Goal: Use online tool/utility: Utilize a website feature to perform a specific function

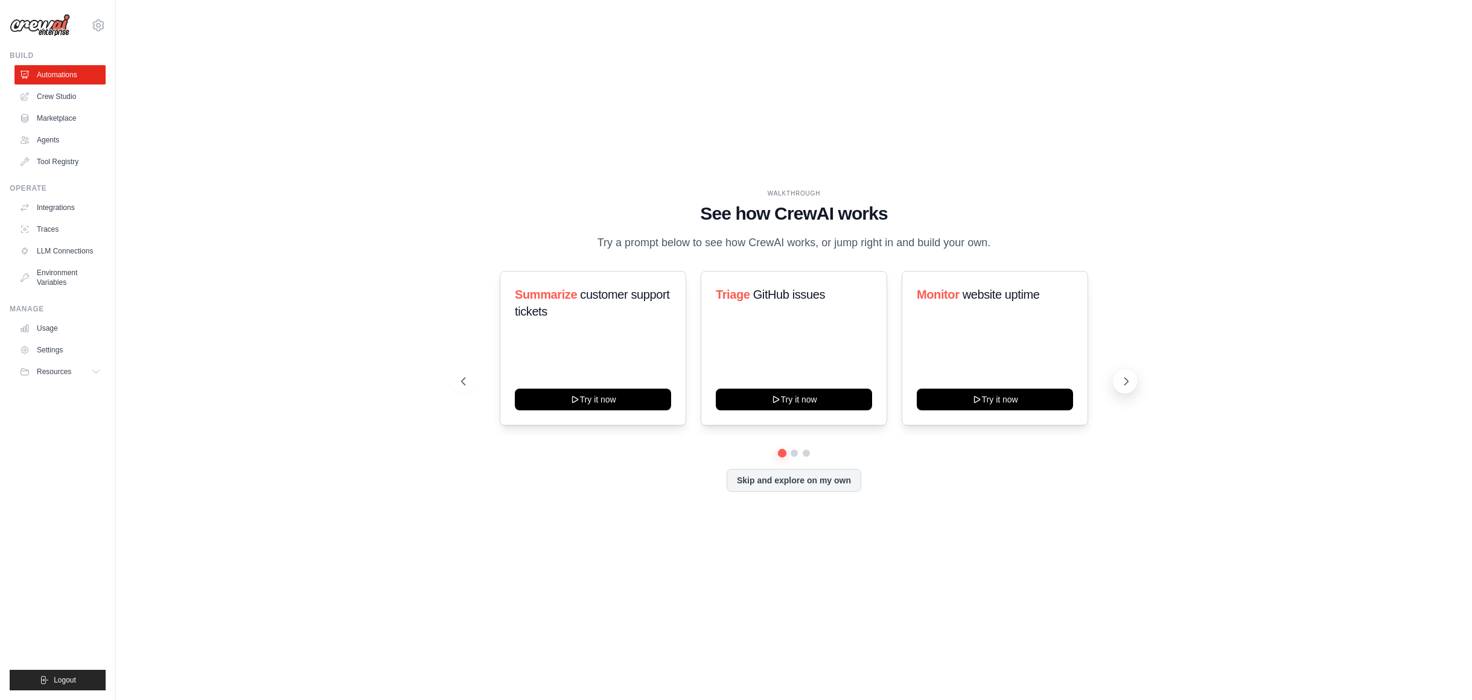
click at [1121, 383] on icon at bounding box center [1126, 381] width 12 height 12
click at [773, 397] on icon at bounding box center [775, 398] width 5 height 6
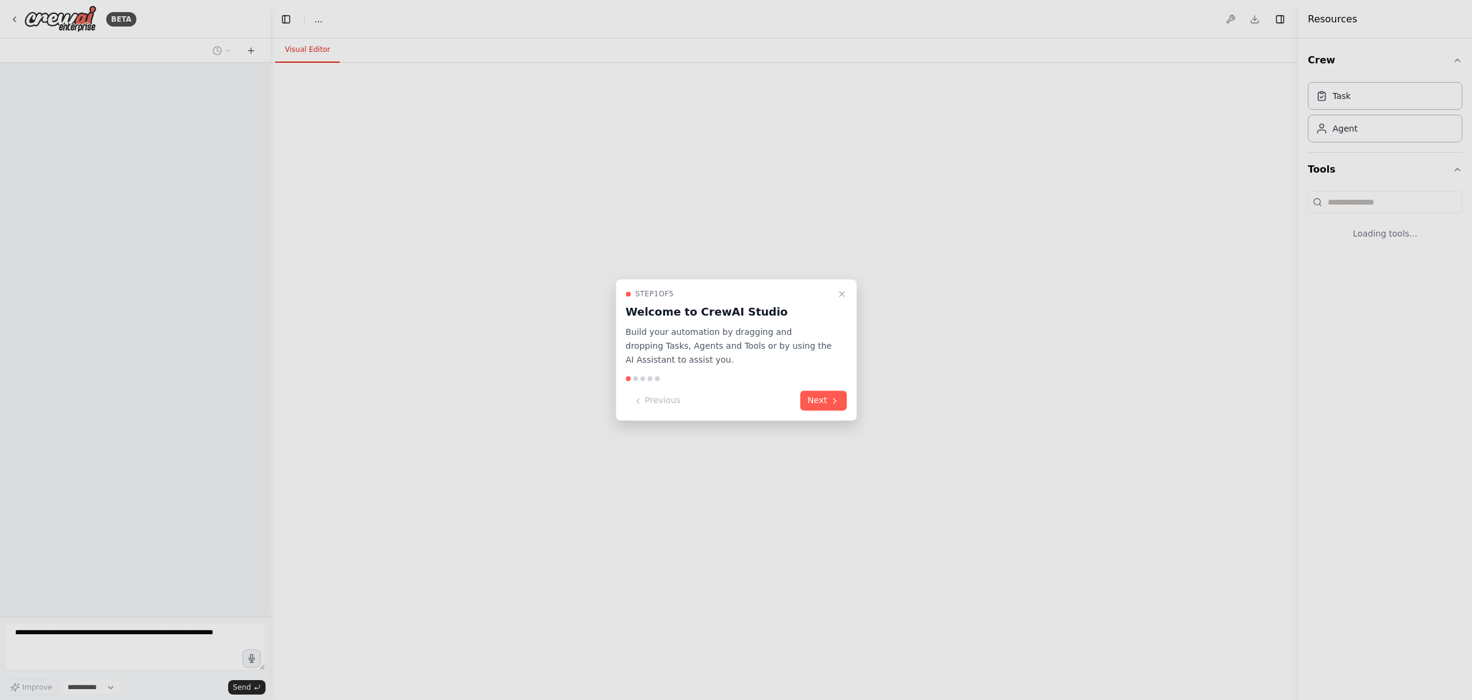
select select "****"
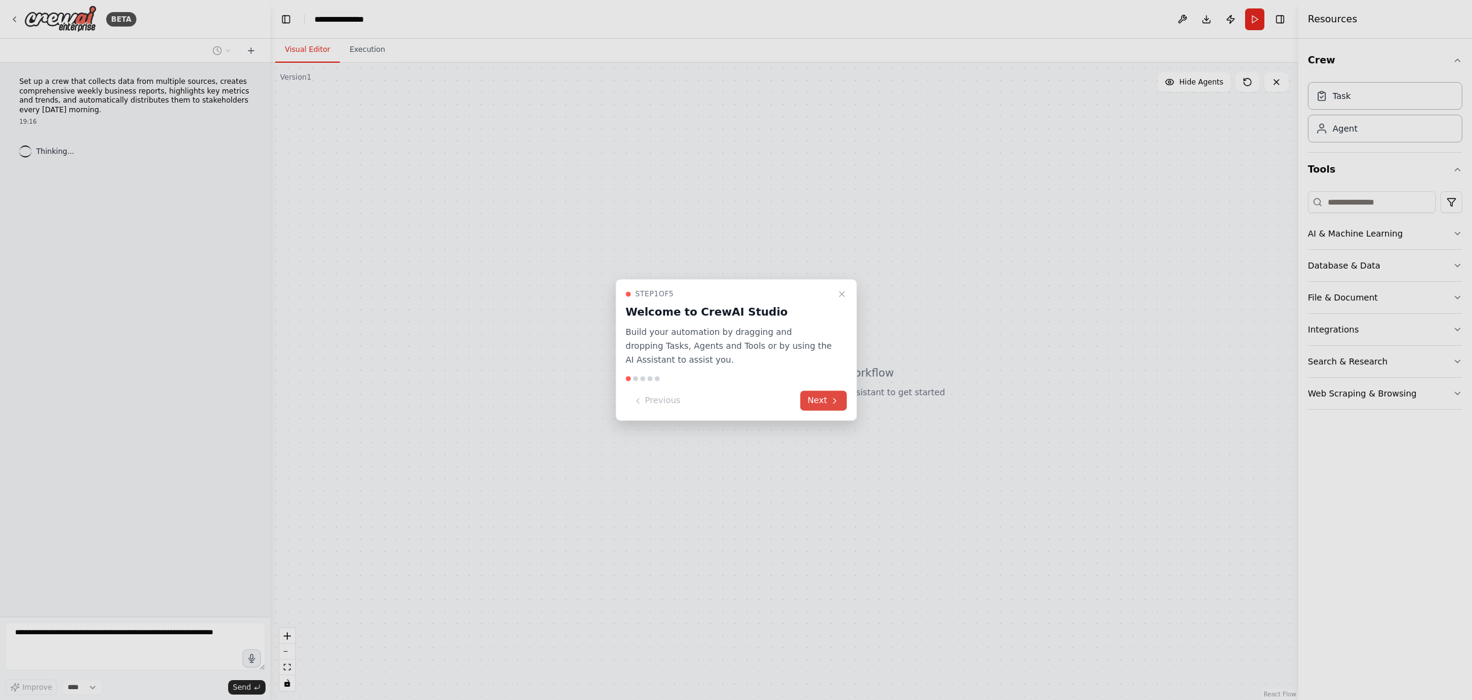
click at [828, 401] on button "Next" at bounding box center [823, 401] width 46 height 20
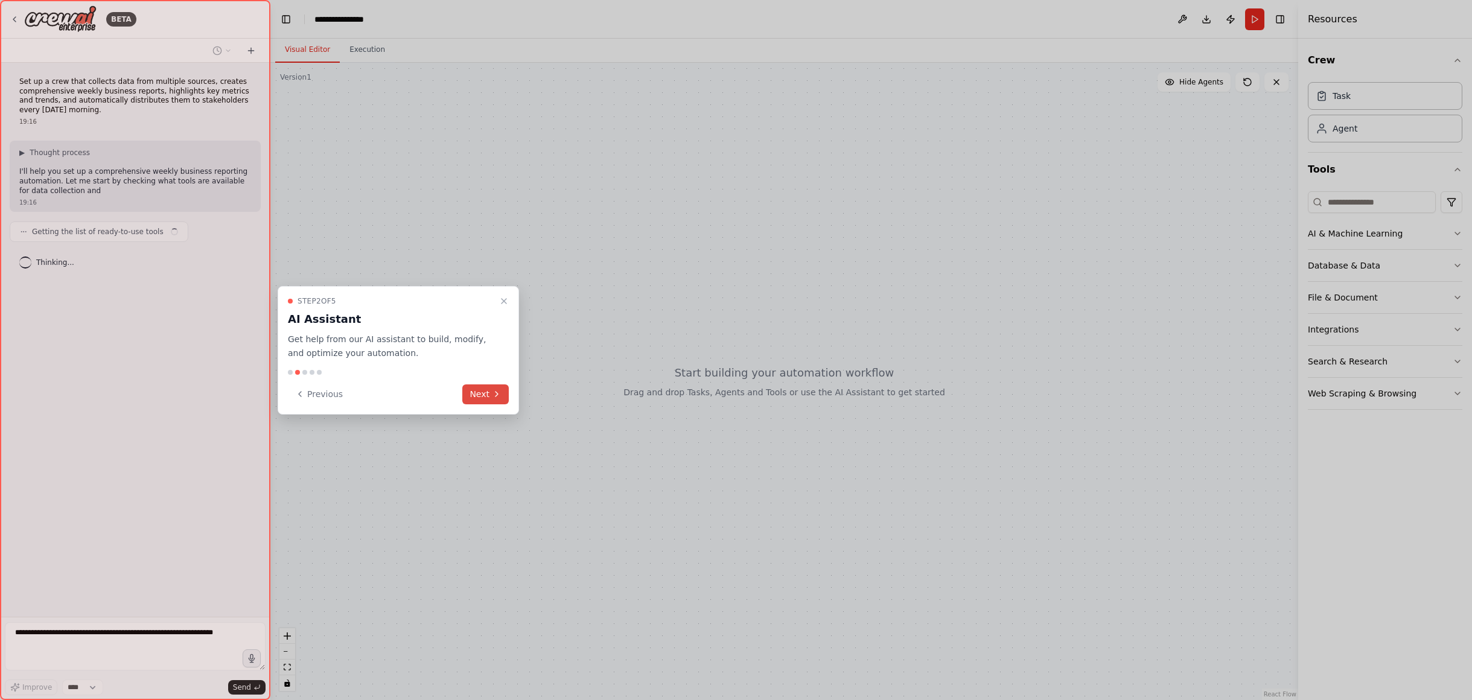
click at [479, 397] on button "Next" at bounding box center [485, 394] width 46 height 20
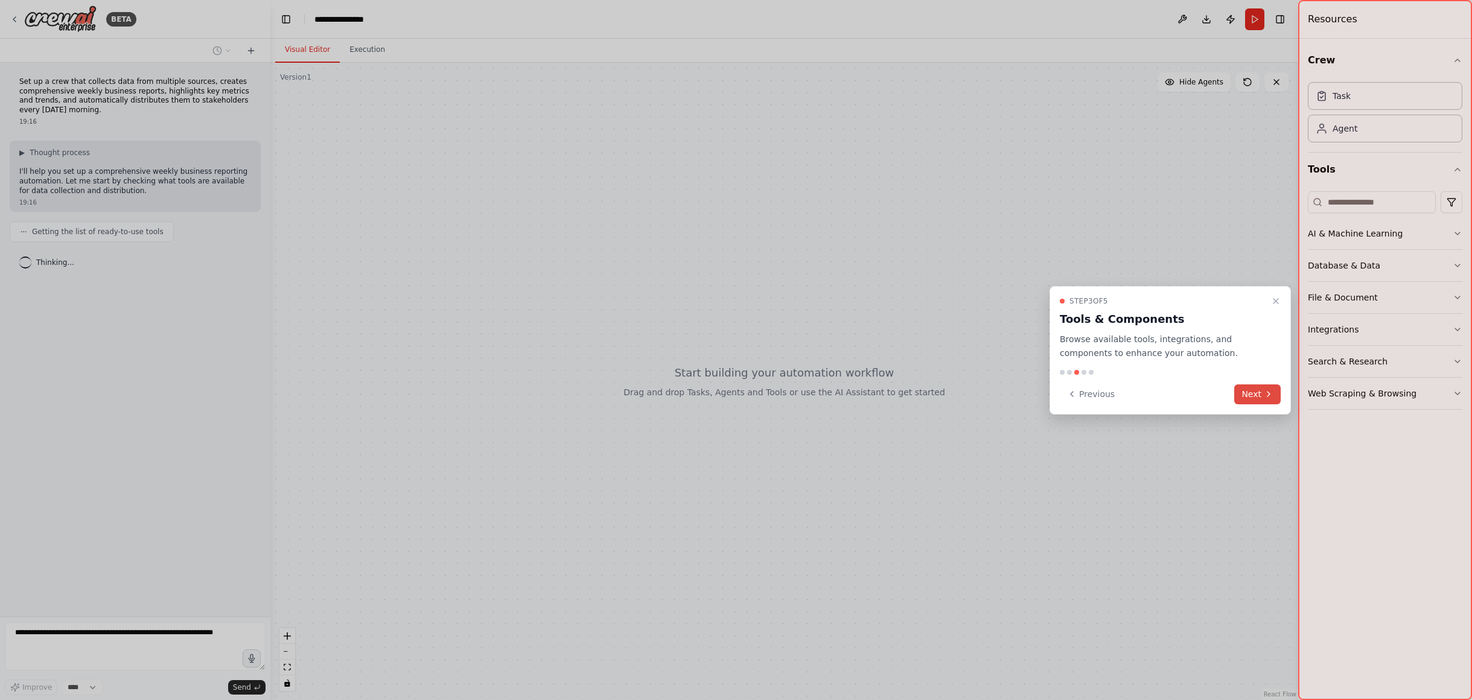
click at [1260, 394] on button "Next" at bounding box center [1257, 394] width 46 height 20
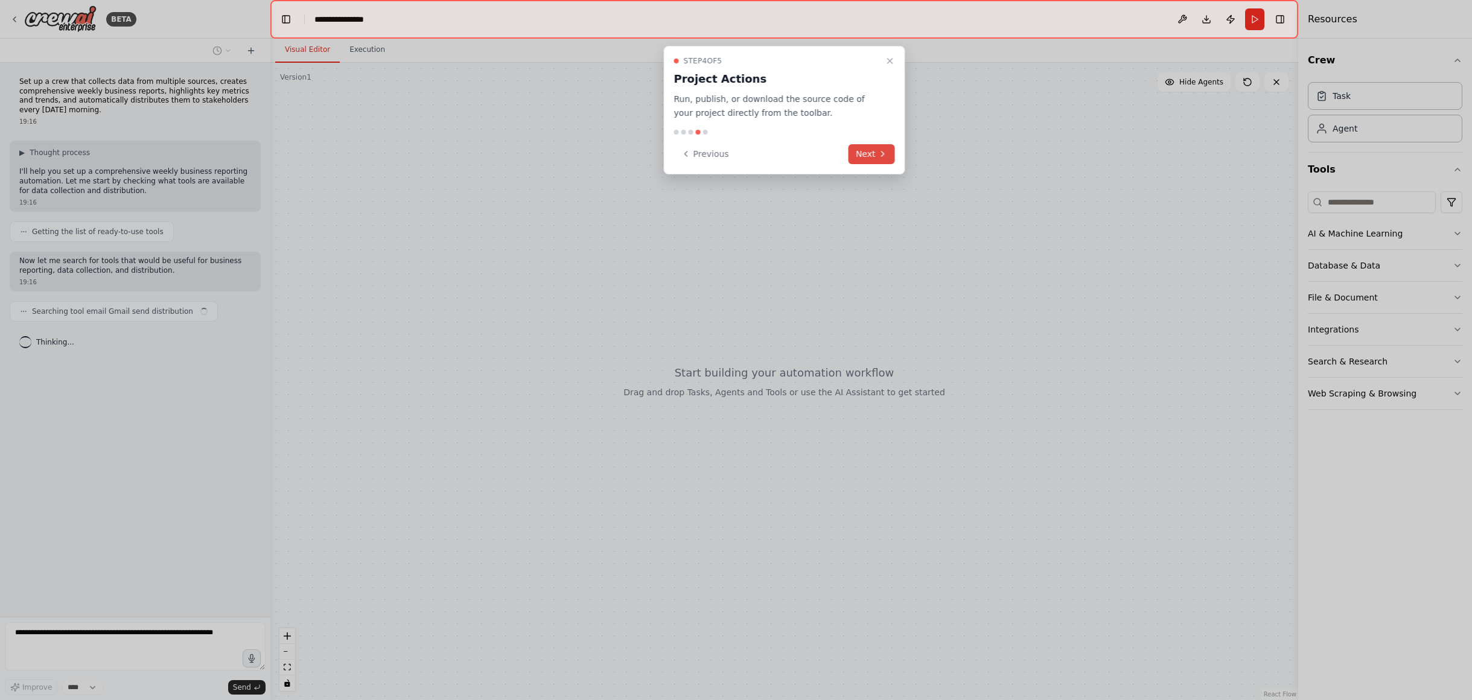
click at [878, 151] on icon at bounding box center [883, 154] width 10 height 10
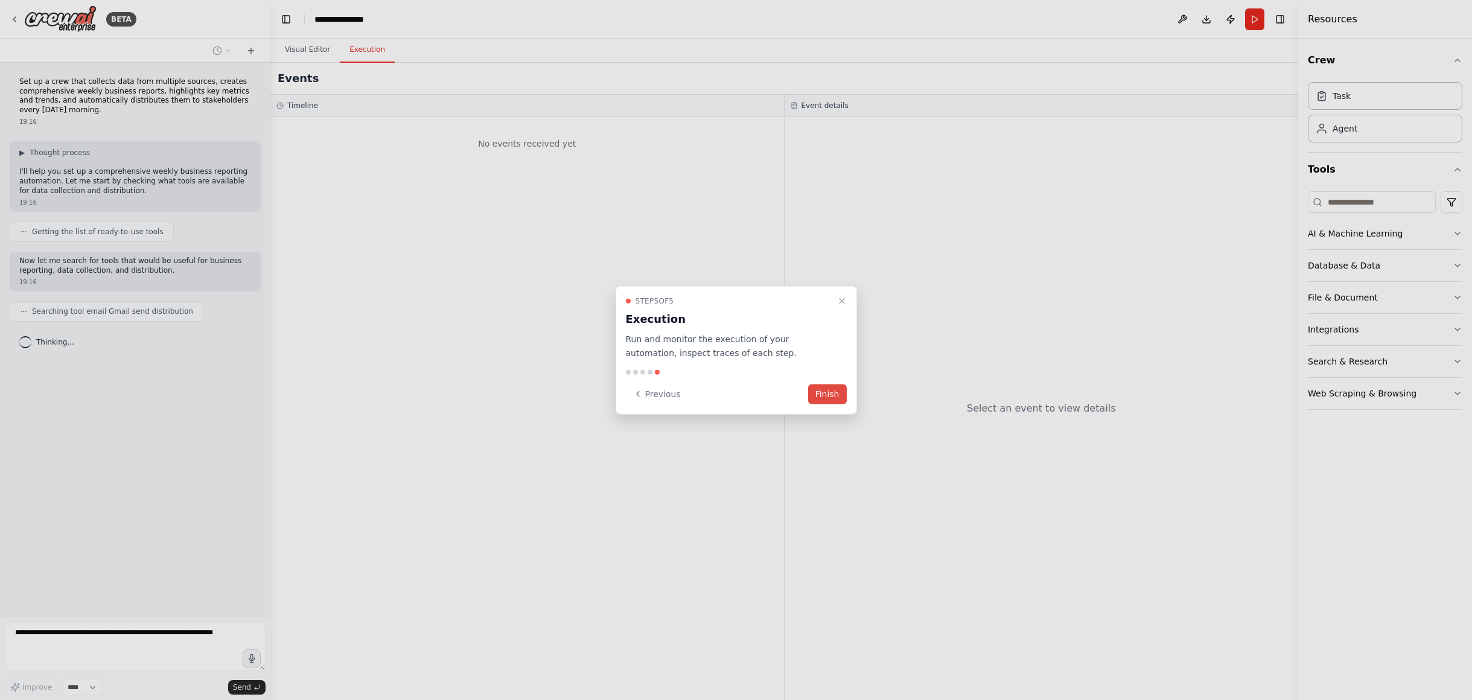
click at [819, 398] on button "Finish" at bounding box center [827, 394] width 39 height 20
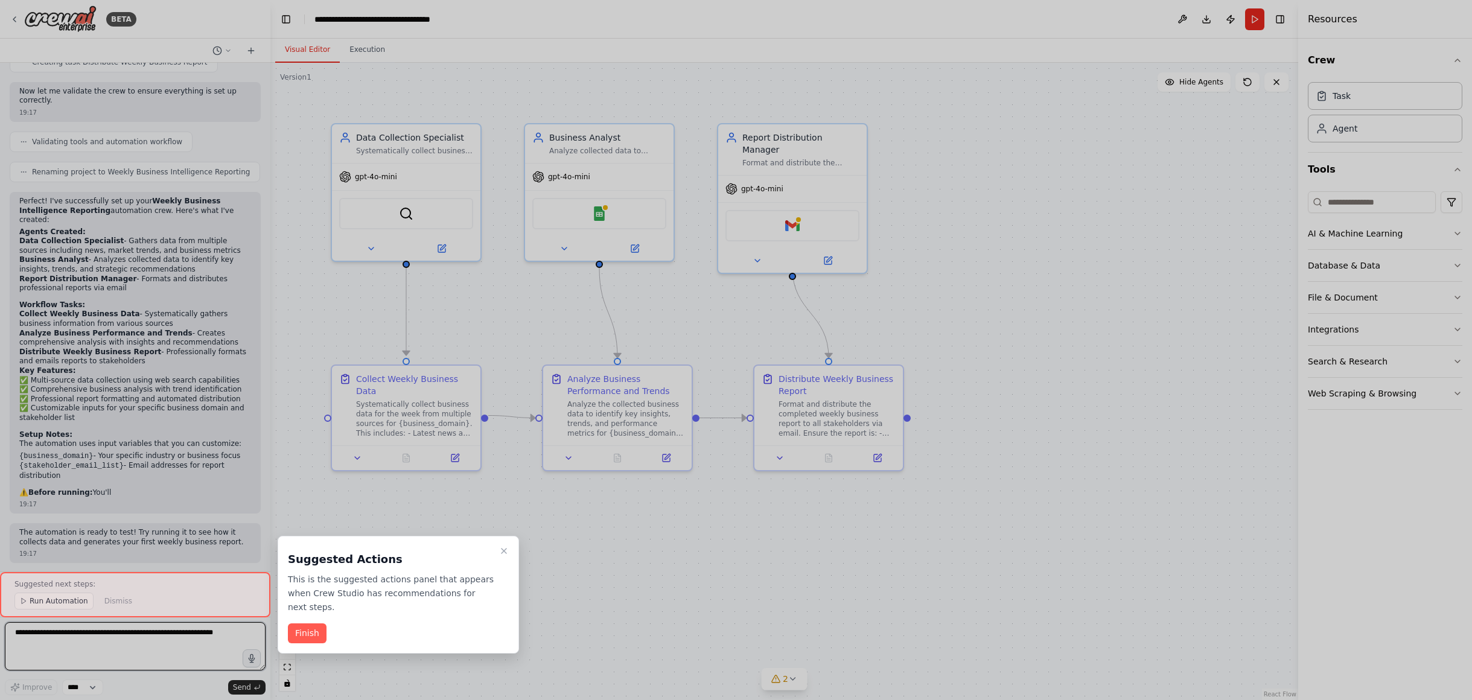
scroll to position [669, 0]
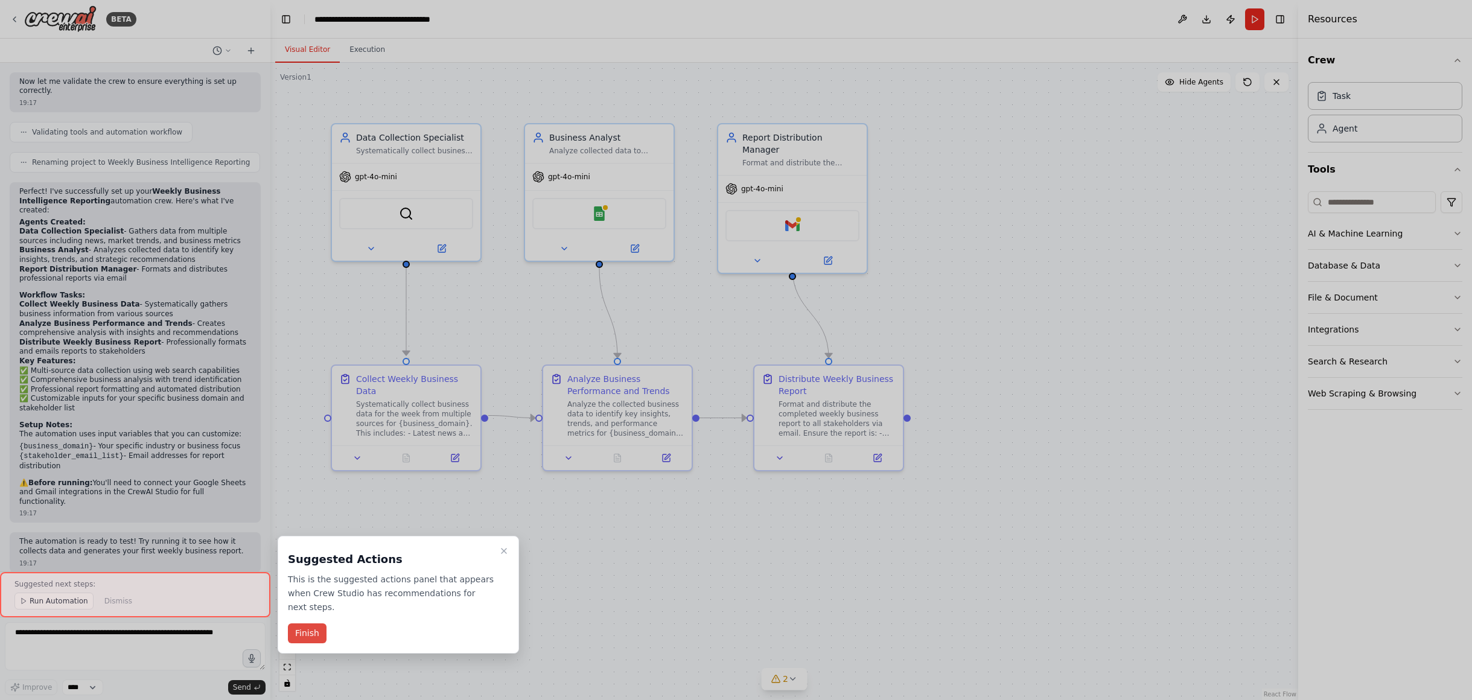
click at [313, 635] on button "Finish" at bounding box center [307, 633] width 39 height 20
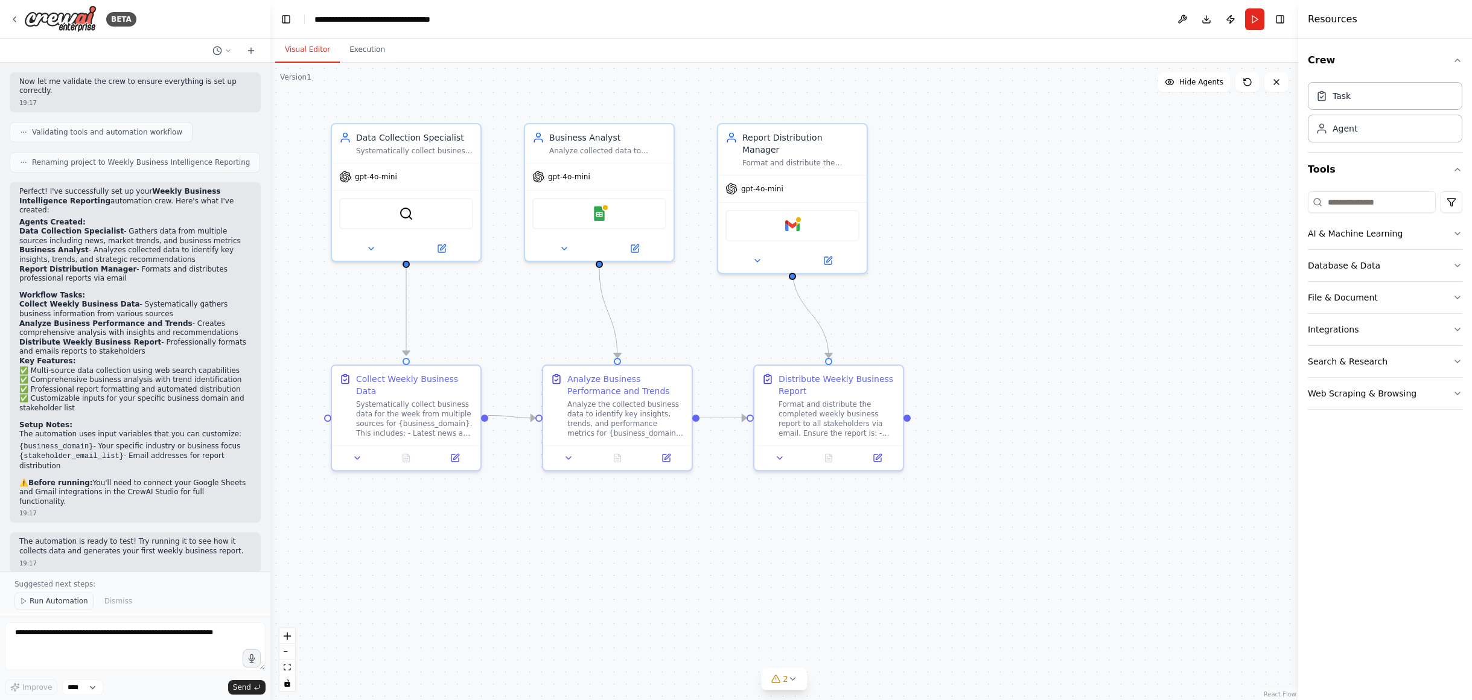
click at [41, 601] on span "Run Automation" at bounding box center [59, 601] width 59 height 10
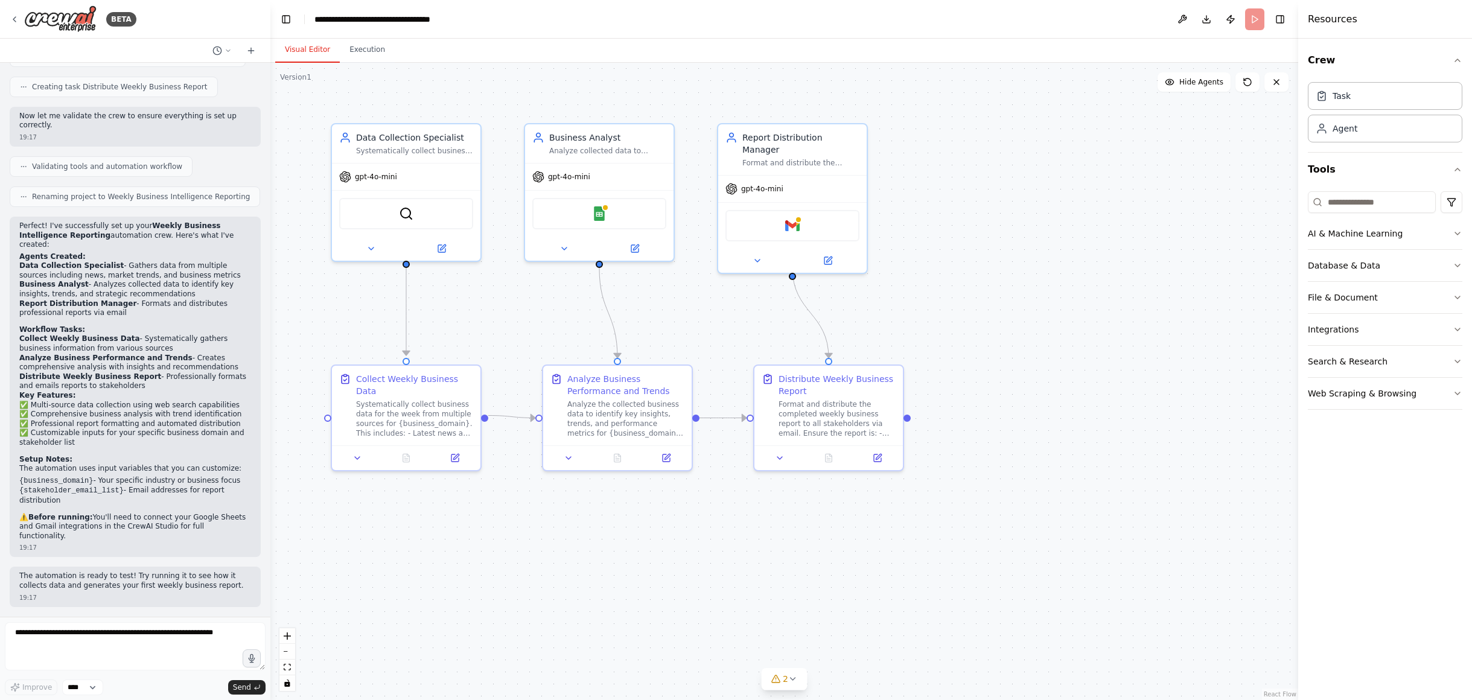
scroll to position [623, 0]
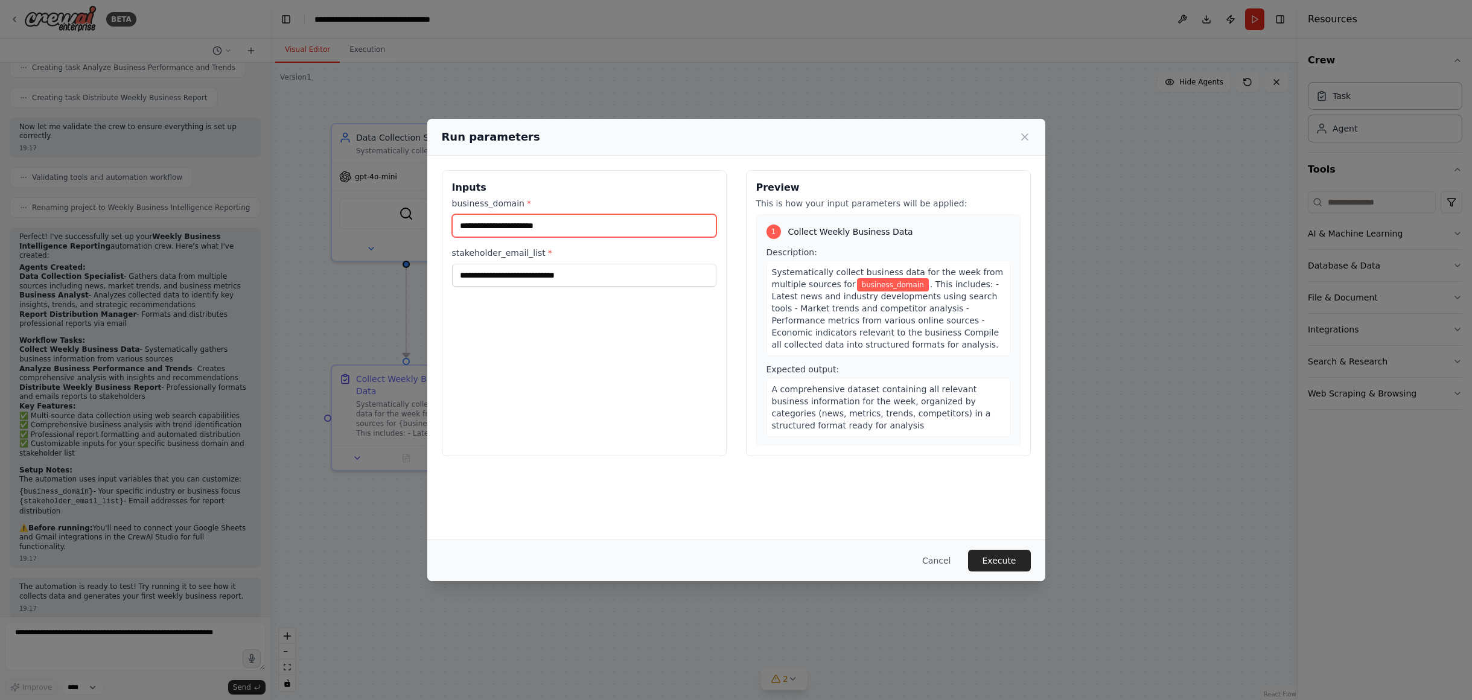
click at [518, 222] on input "business_domain *" at bounding box center [584, 225] width 264 height 23
type input "**********"
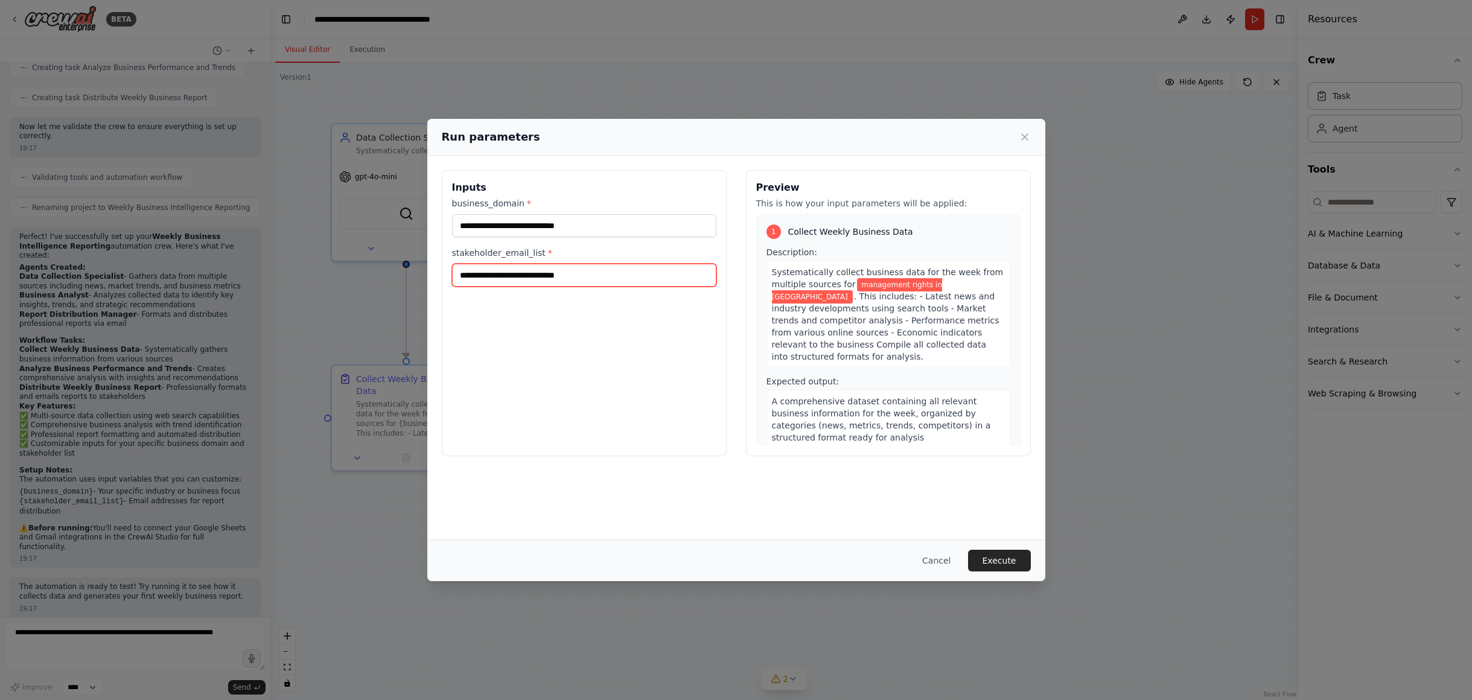
click at [500, 275] on input "stakeholder_email_list *" at bounding box center [584, 275] width 264 height 23
type input "**********"
click at [996, 556] on button "Execute" at bounding box center [999, 561] width 63 height 22
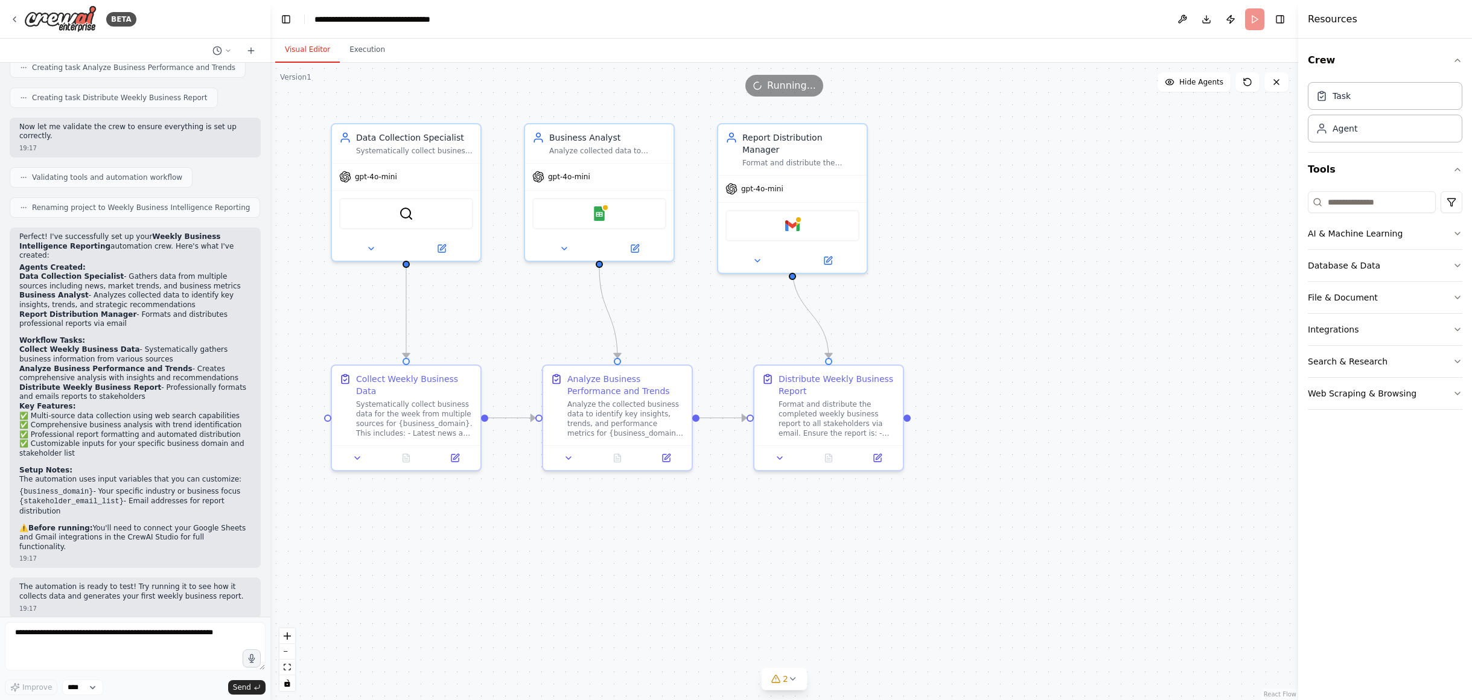
click at [1102, 199] on div ".deletable-edge-delete-btn { width: 20px; height: 20px; border: 0px solid #ffff…" at bounding box center [784, 381] width 1028 height 637
click at [798, 679] on button "2" at bounding box center [784, 679] width 46 height 22
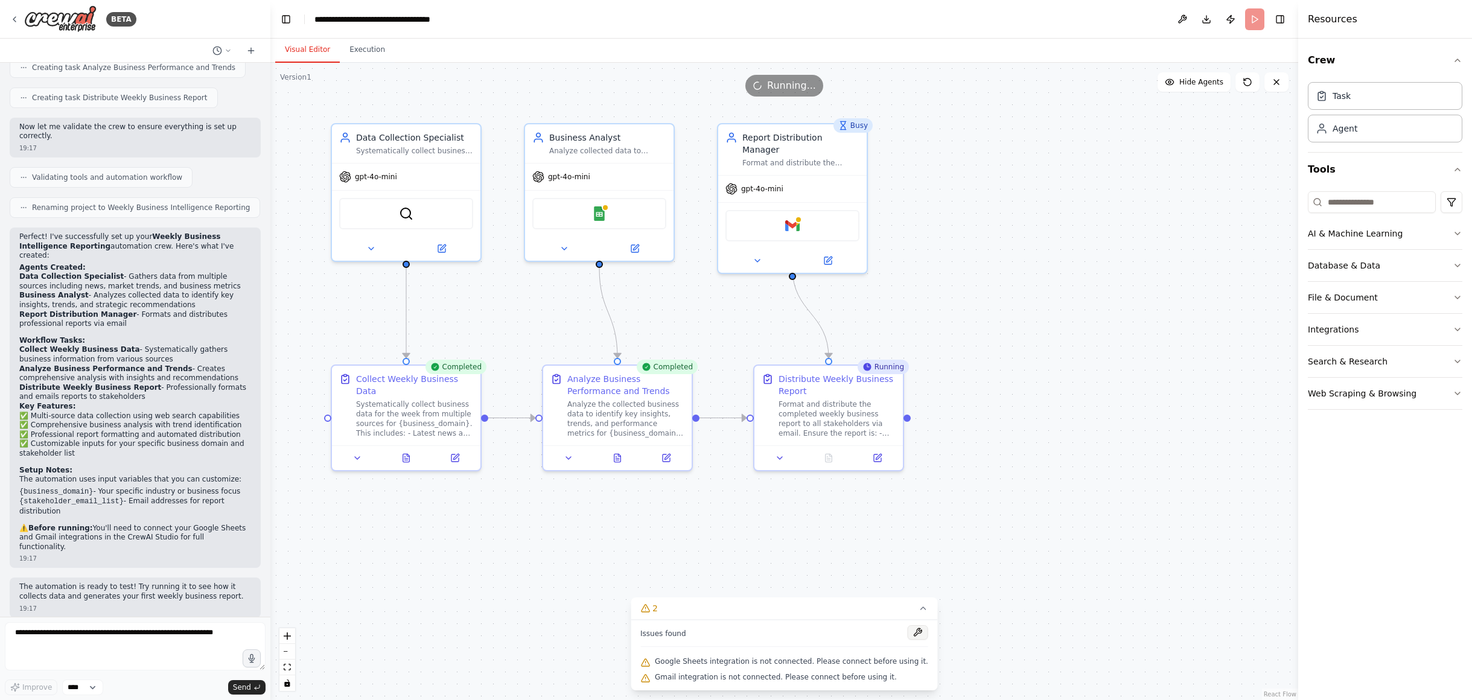
click at [908, 631] on button at bounding box center [918, 632] width 21 height 14
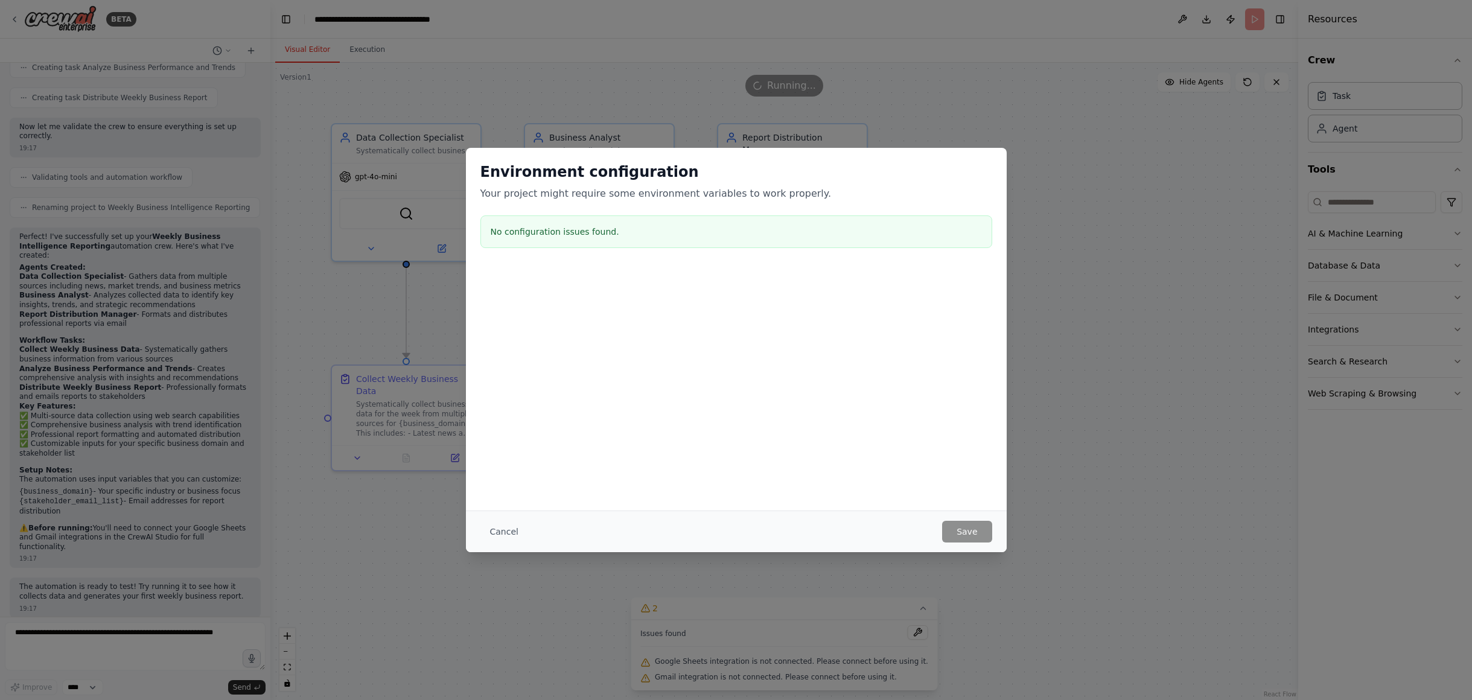
click at [589, 225] on div "No configuration issues found." at bounding box center [736, 231] width 512 height 33
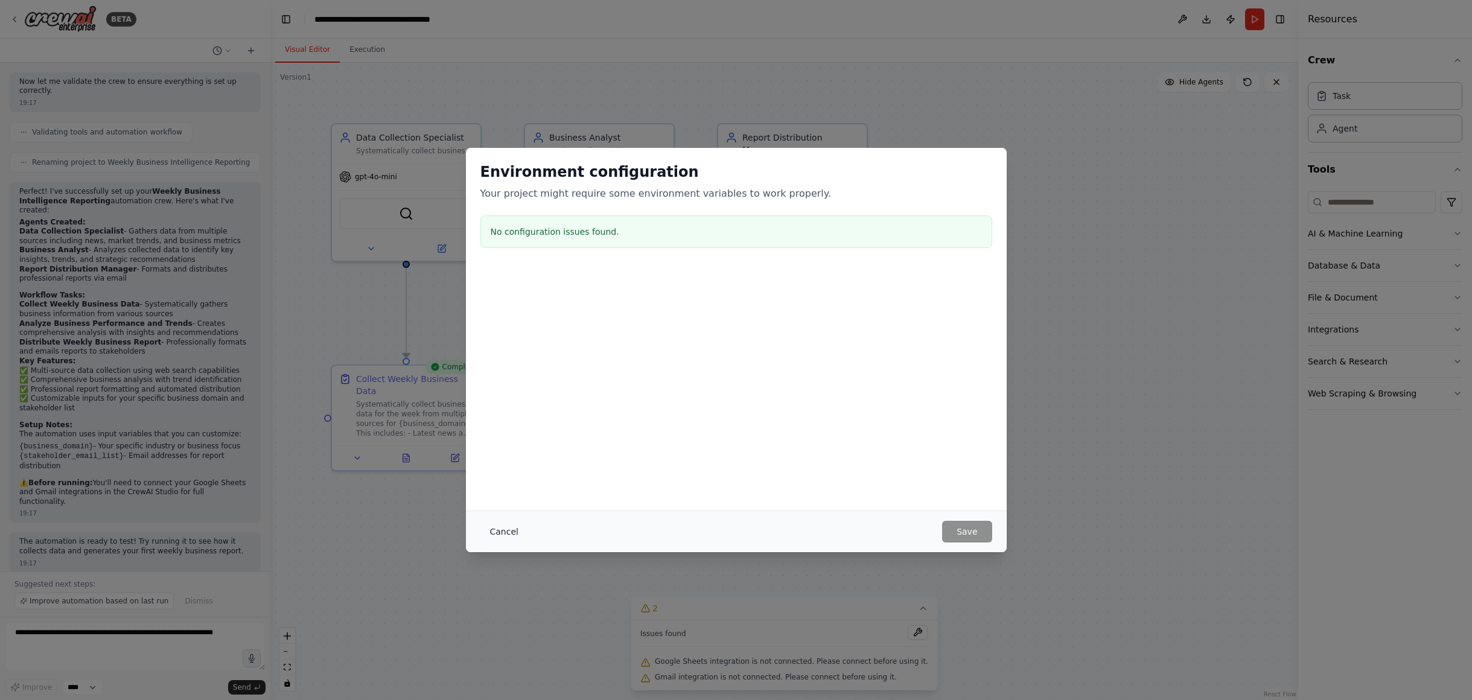
click at [509, 526] on button "Cancel" at bounding box center [504, 532] width 48 height 22
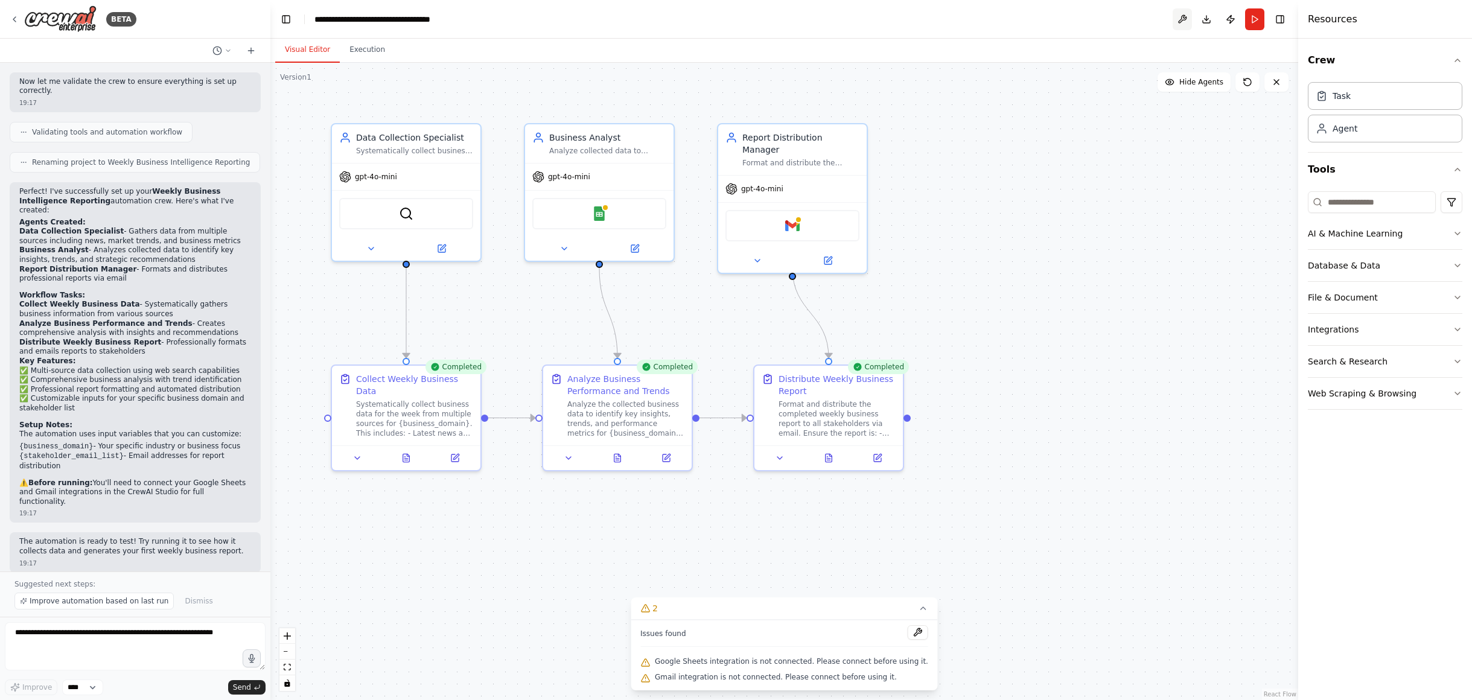
click at [1183, 15] on button at bounding box center [1182, 19] width 19 height 22
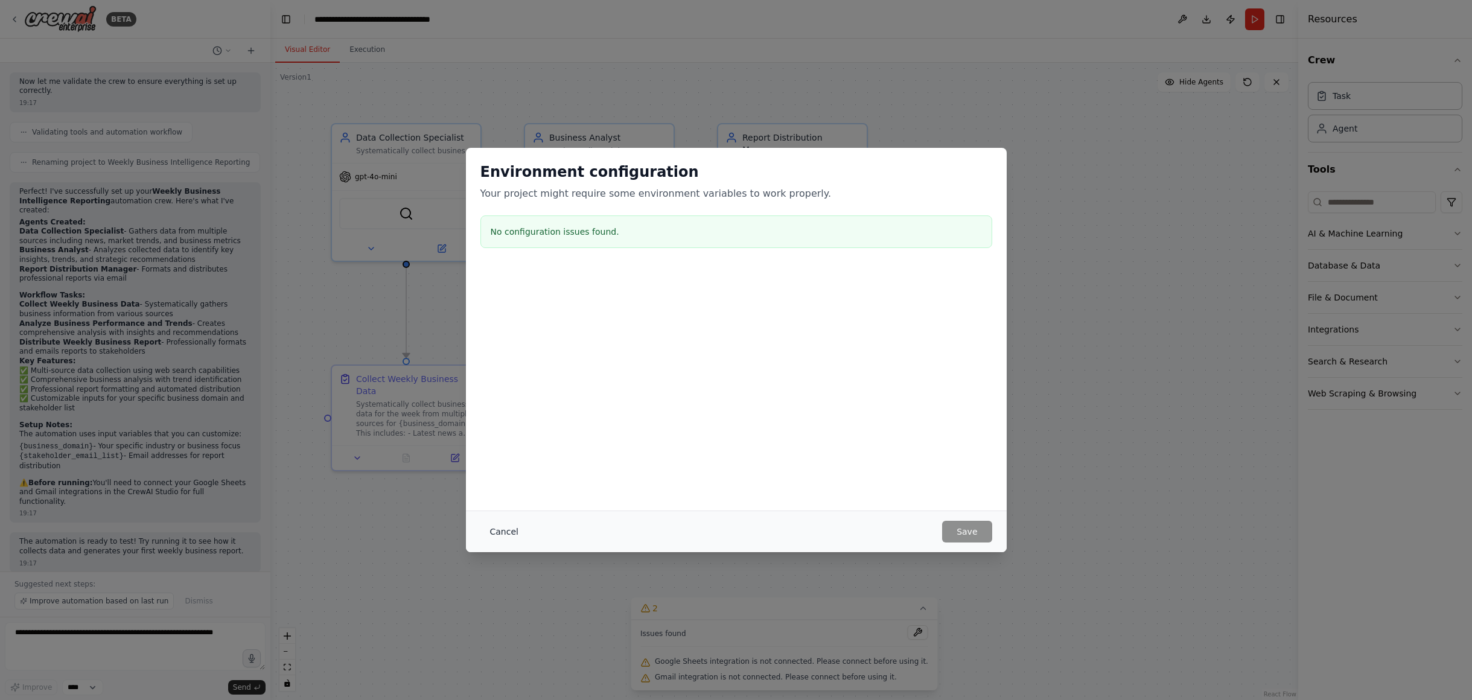
click at [505, 530] on button "Cancel" at bounding box center [504, 532] width 48 height 22
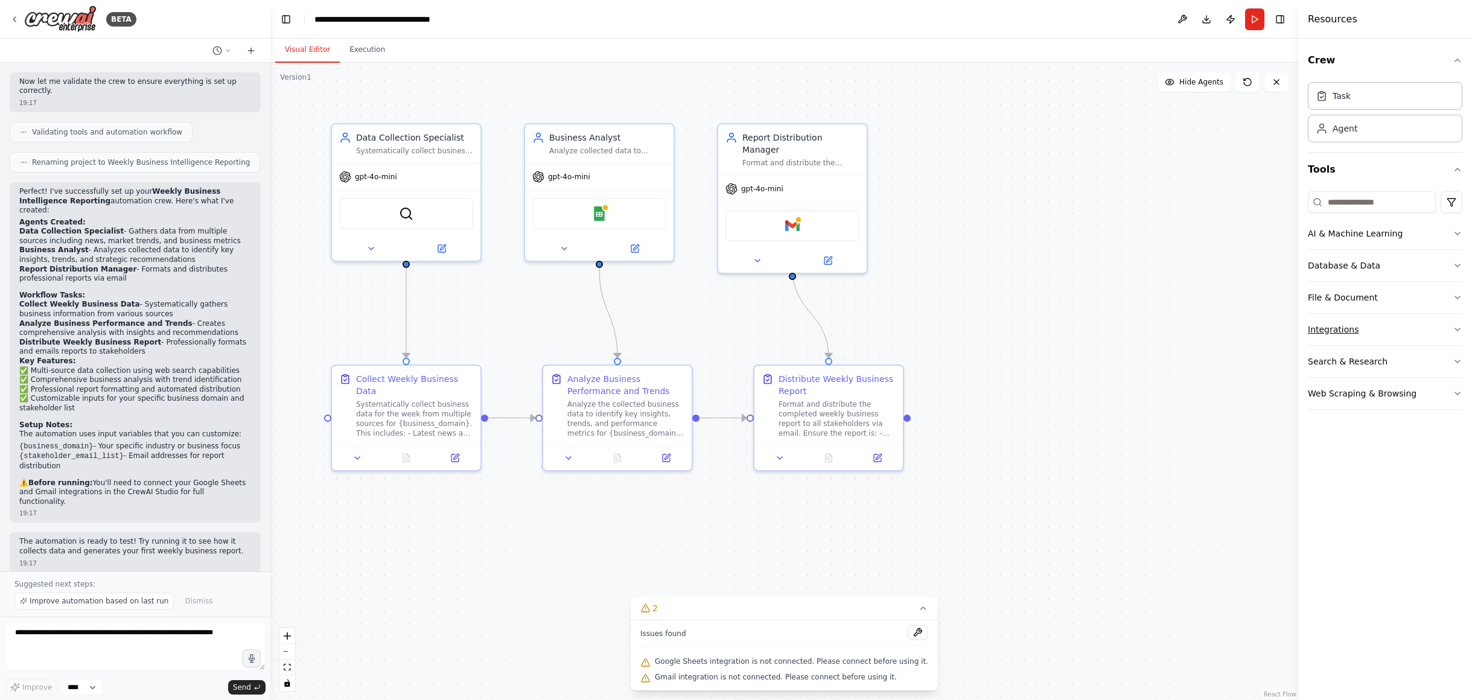
click at [1359, 329] on button "Integrations" at bounding box center [1385, 329] width 155 height 31
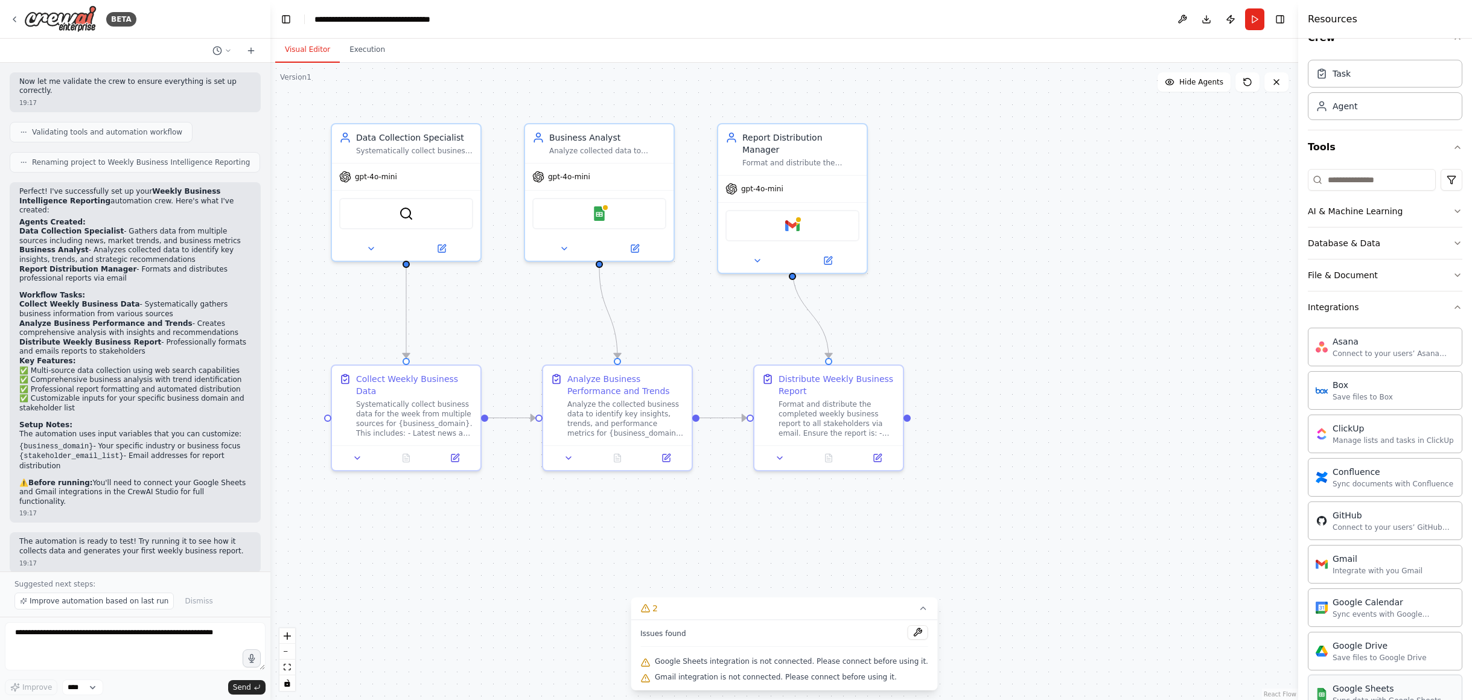
scroll to position [0, 0]
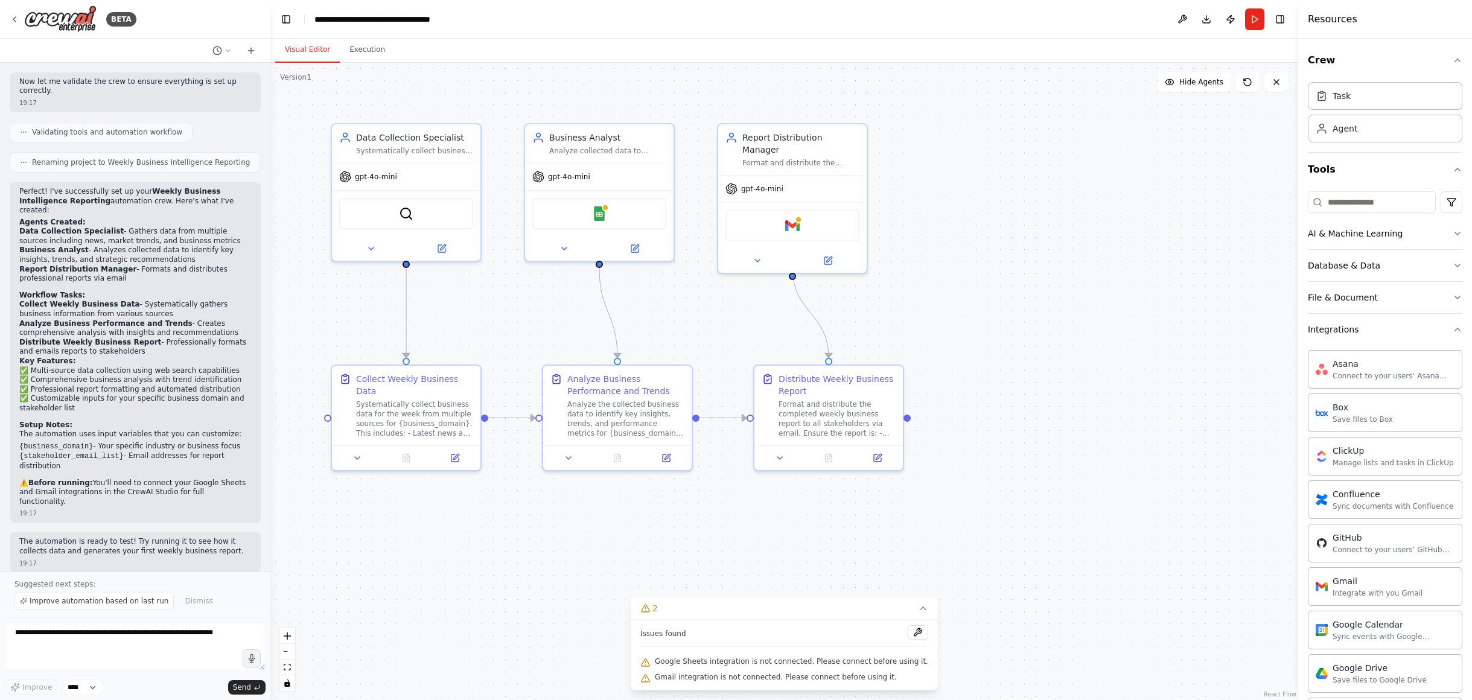
click at [1193, 250] on div ".deletable-edge-delete-btn { width: 20px; height: 20px; border: 0px solid #ffff…" at bounding box center [784, 381] width 1028 height 637
click at [1250, 21] on button "Run" at bounding box center [1254, 19] width 19 height 22
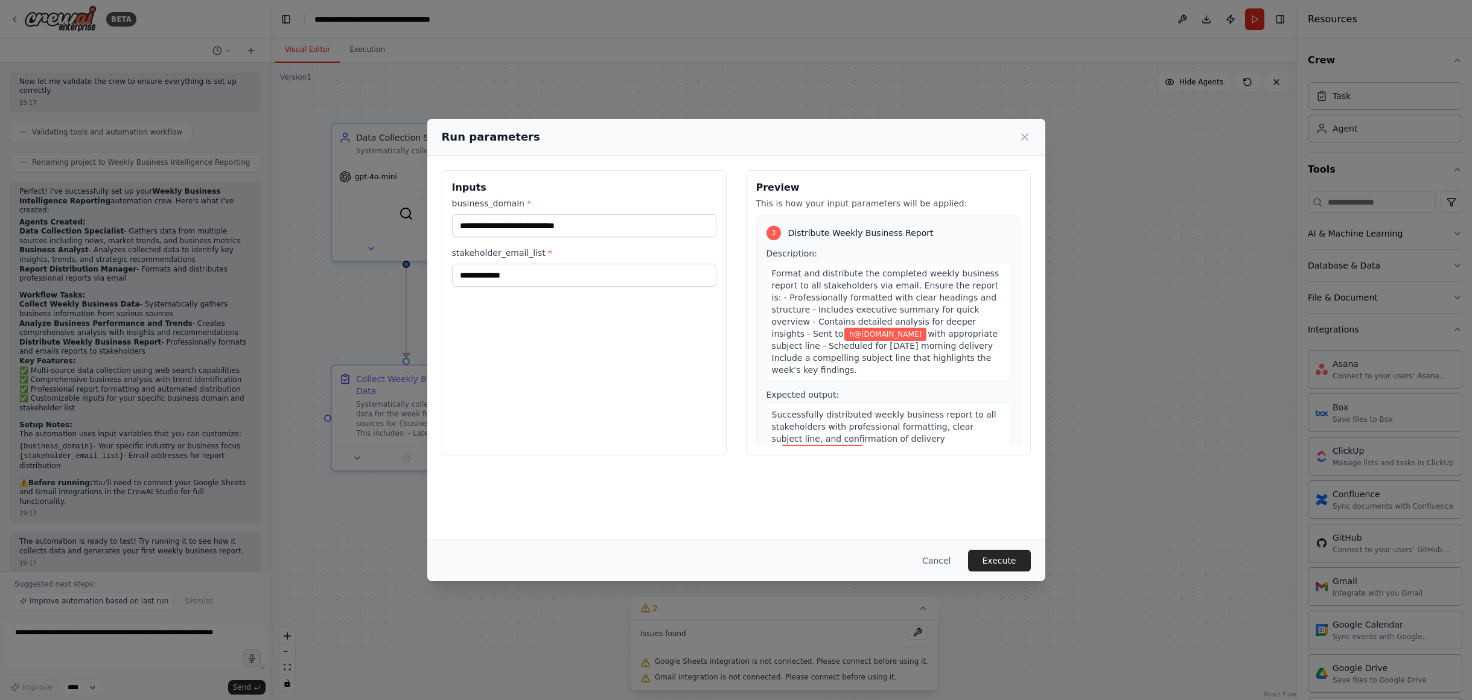
scroll to position [559, 0]
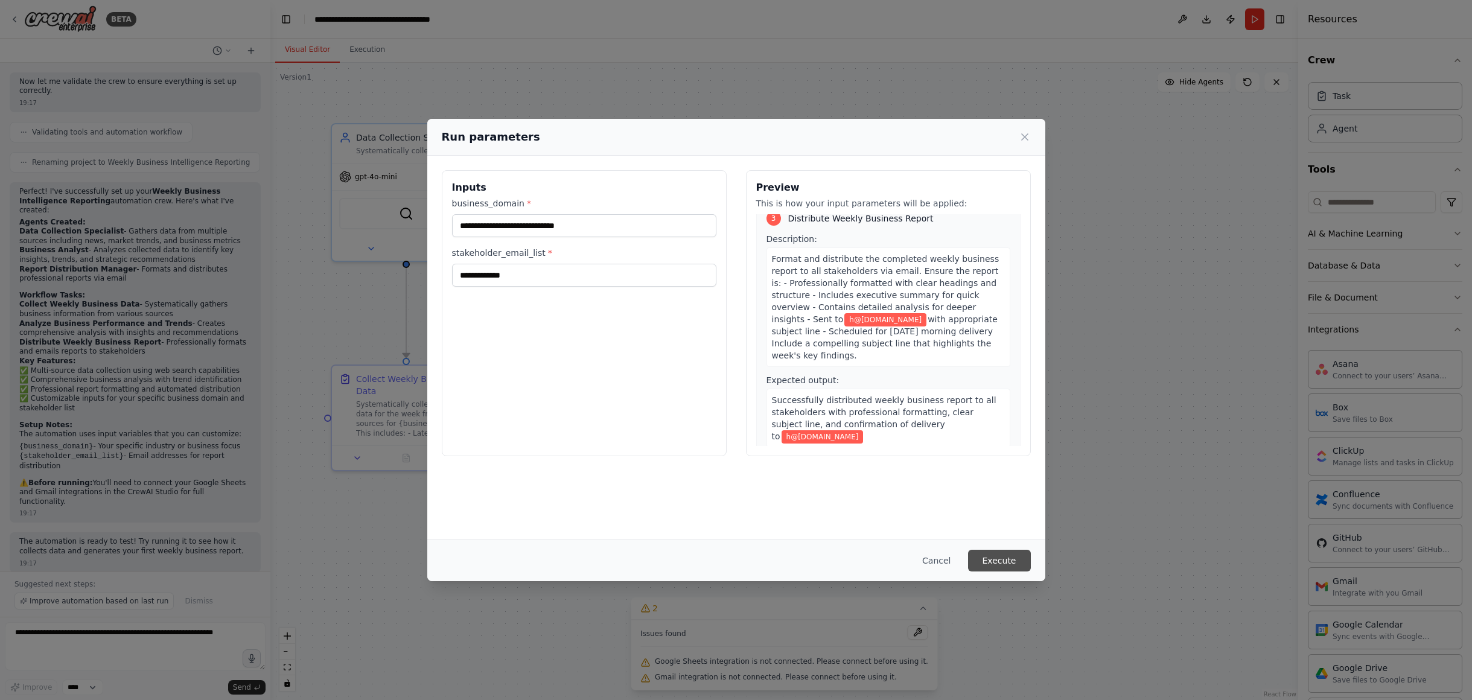
click at [998, 557] on button "Execute" at bounding box center [999, 561] width 63 height 22
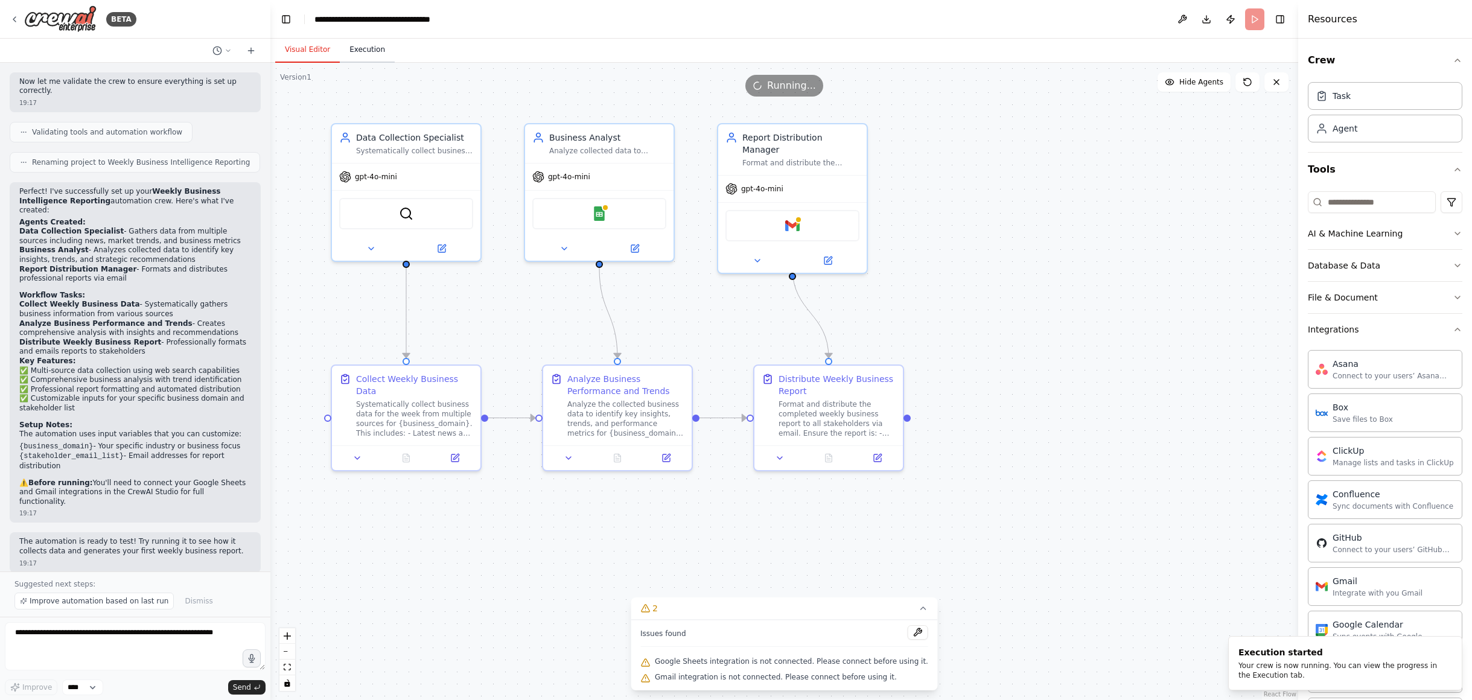
click at [366, 55] on button "Execution" at bounding box center [367, 49] width 55 height 25
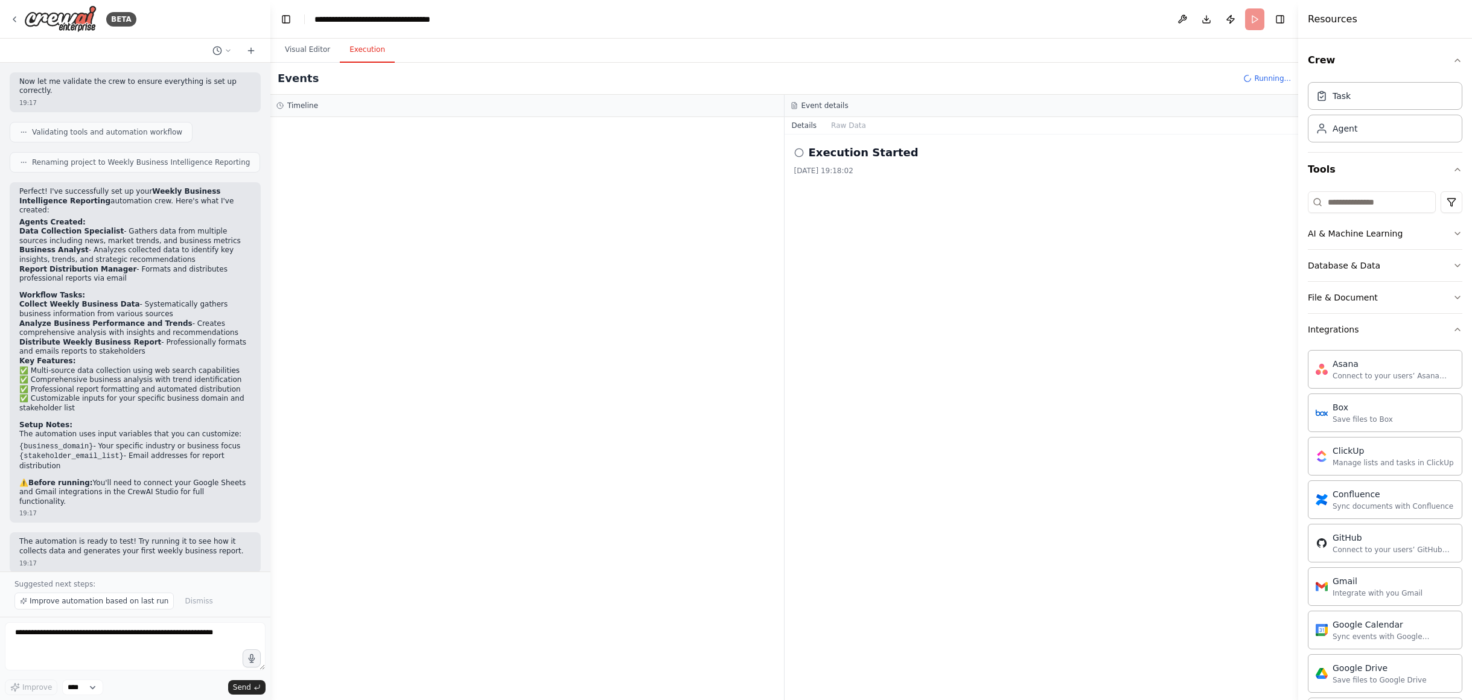
click at [795, 153] on circle at bounding box center [799, 152] width 8 height 8
click at [838, 128] on button "Raw Data" at bounding box center [848, 125] width 49 height 17
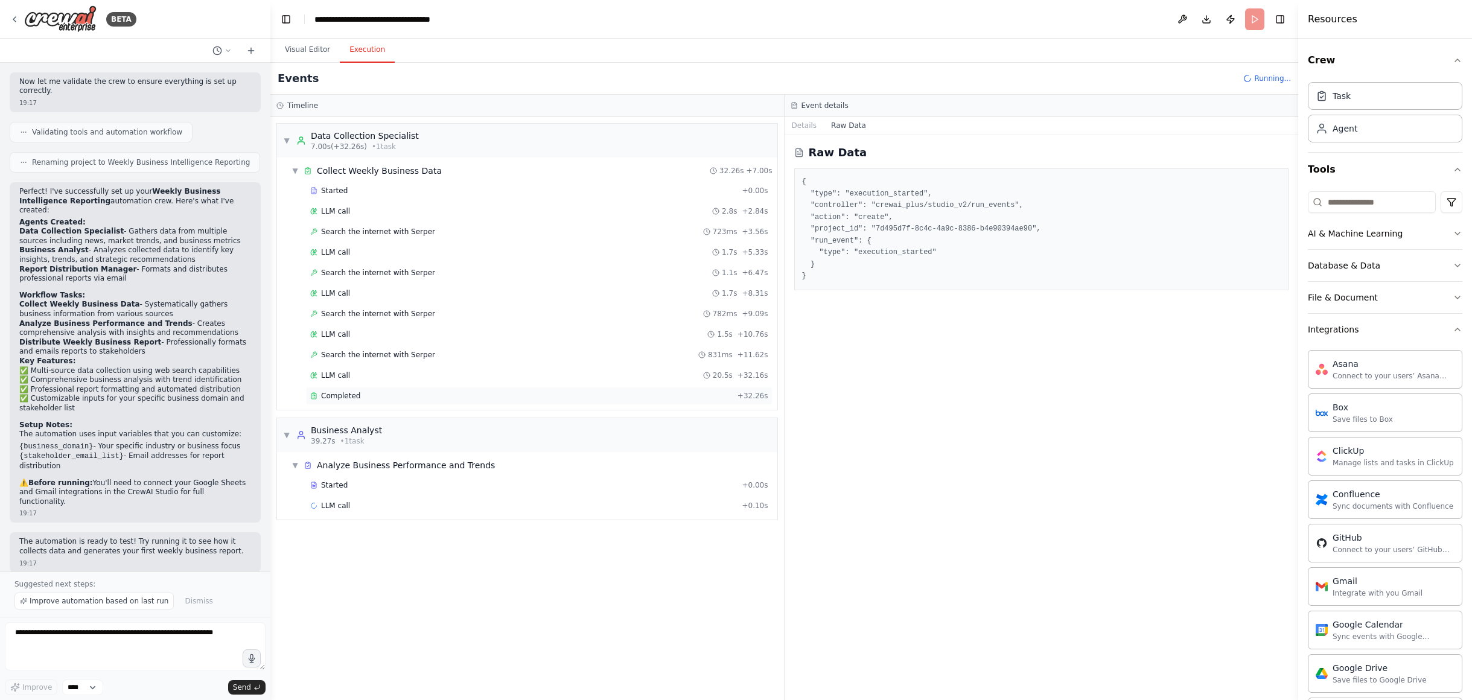
click at [335, 392] on span "Completed" at bounding box center [340, 396] width 39 height 10
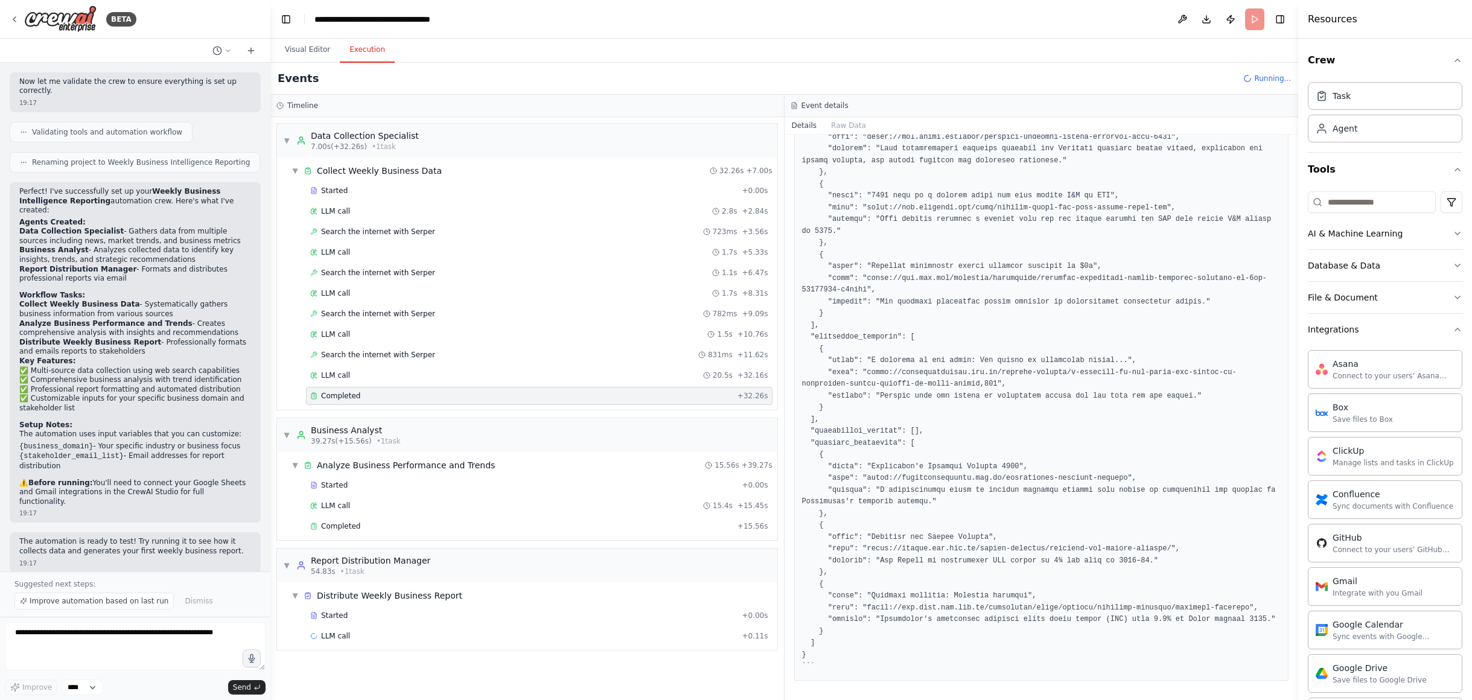
scroll to position [605, 0]
click at [363, 526] on div "Completed" at bounding box center [521, 526] width 422 height 10
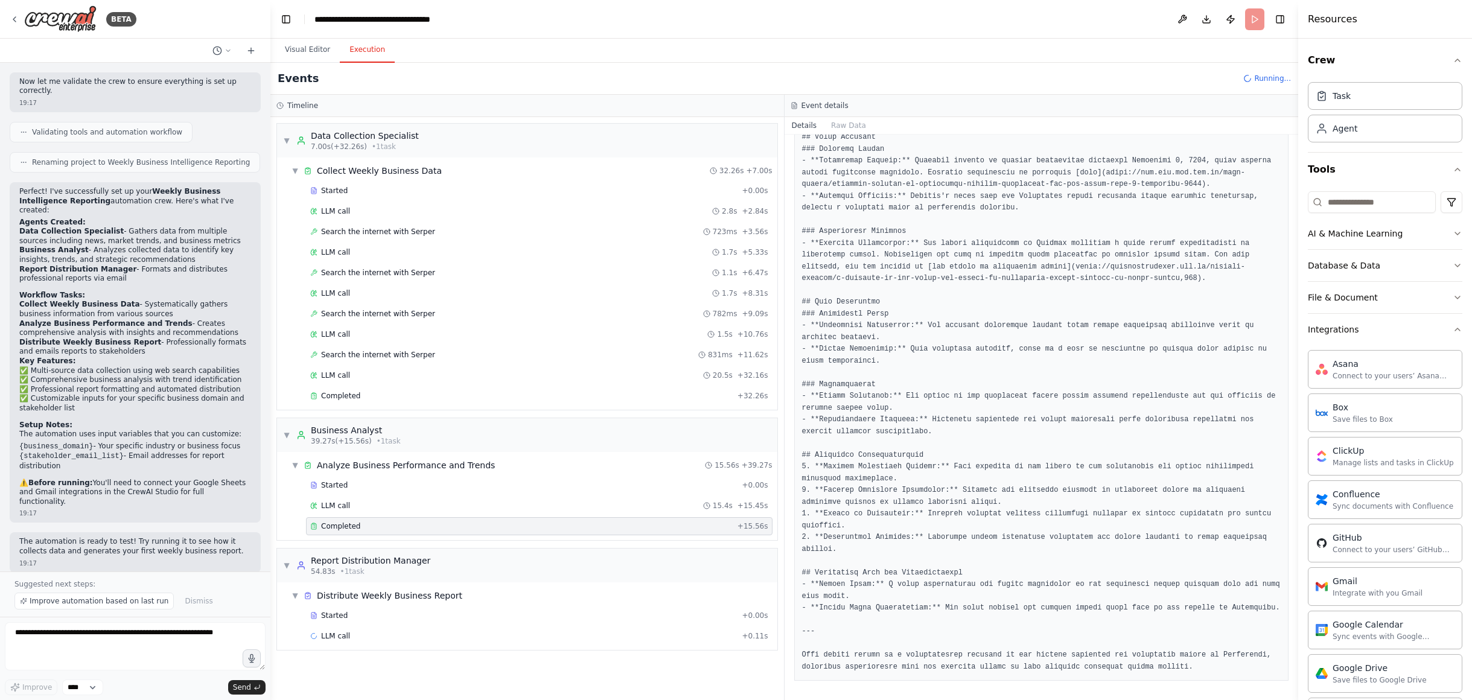
scroll to position [535, 0]
click at [333, 655] on span "Completed" at bounding box center [340, 657] width 39 height 10
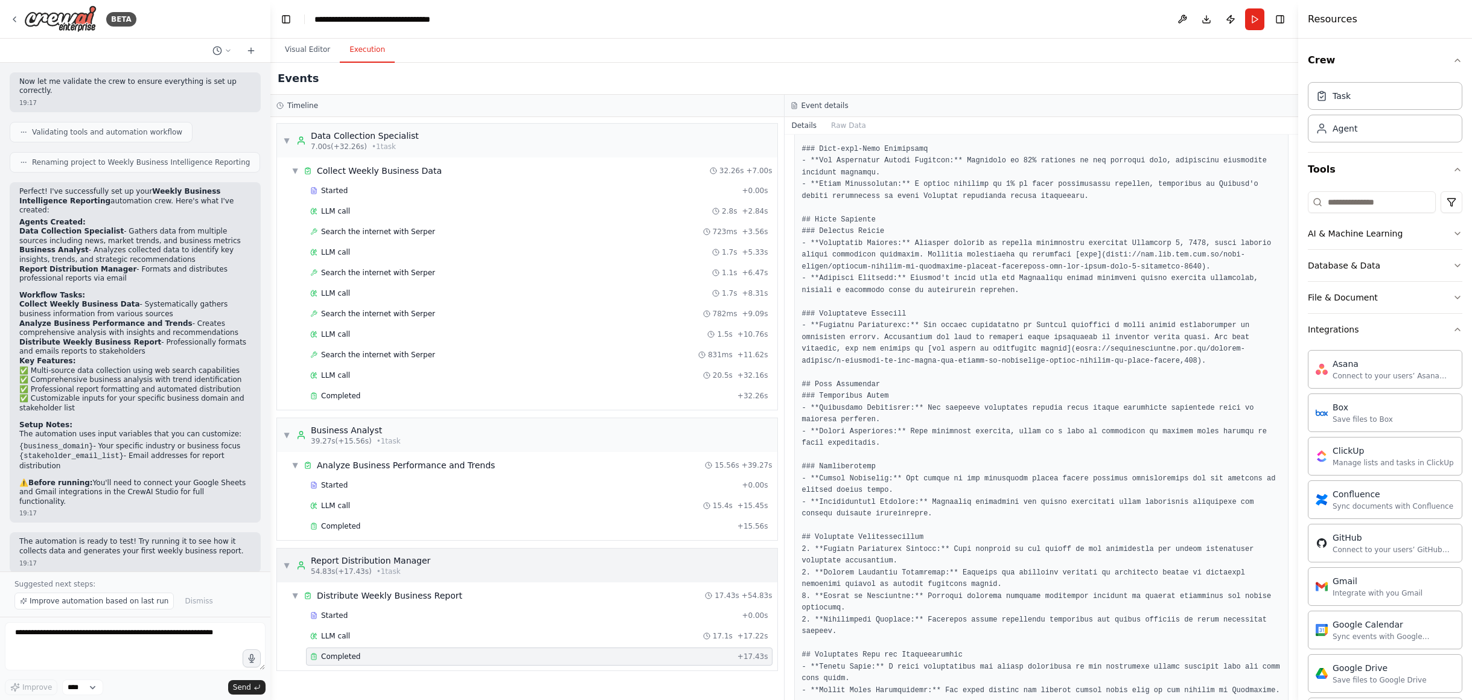
click at [362, 566] on div "Report Distribution Manager" at bounding box center [370, 561] width 119 height 12
click at [362, 565] on div "Report Distribution Manager" at bounding box center [370, 561] width 119 height 12
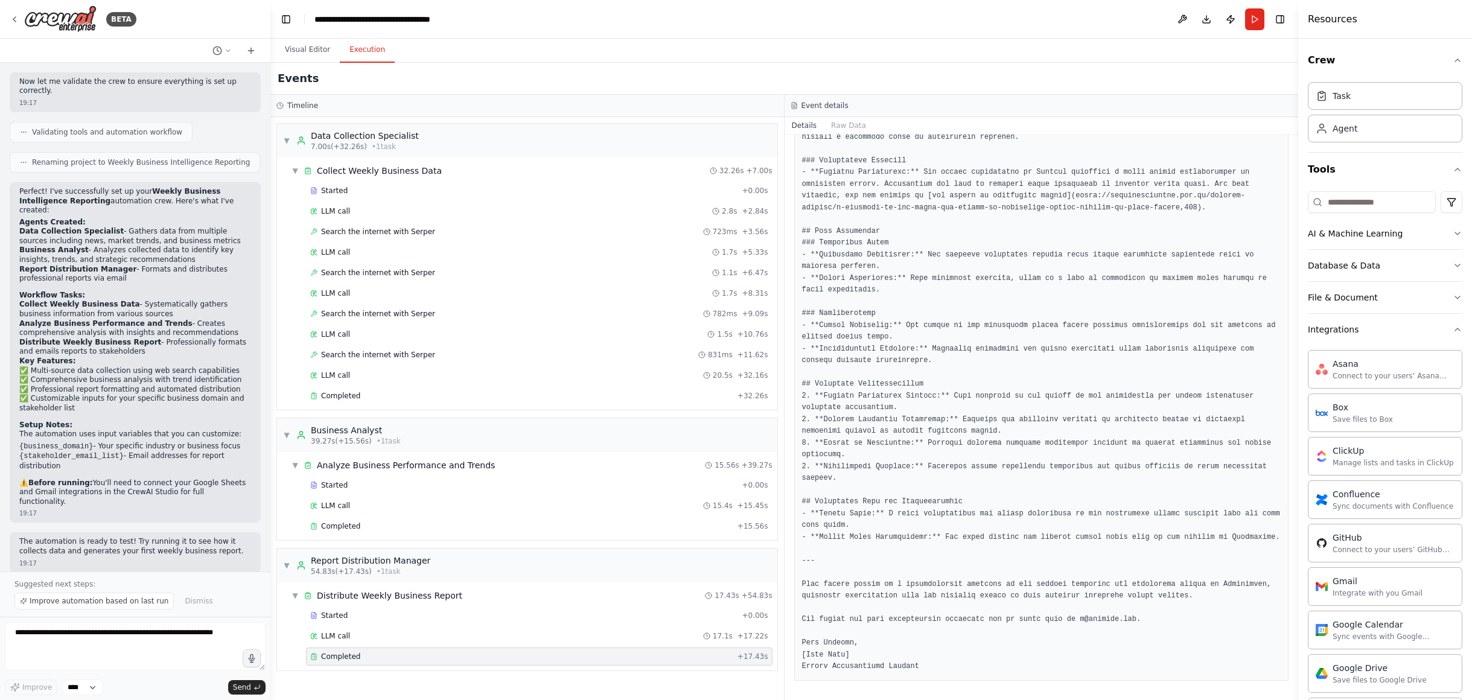
click at [337, 652] on span "Completed" at bounding box center [340, 657] width 39 height 10
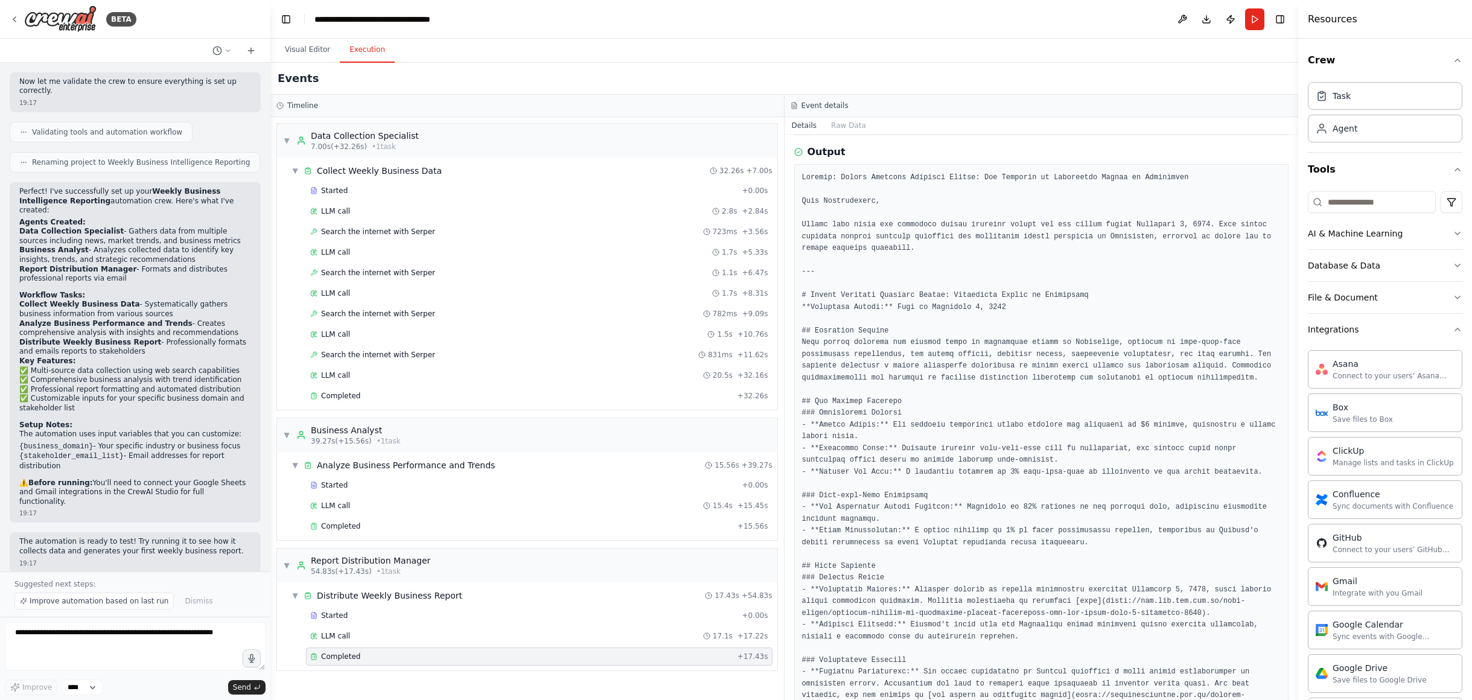
scroll to position [0, 0]
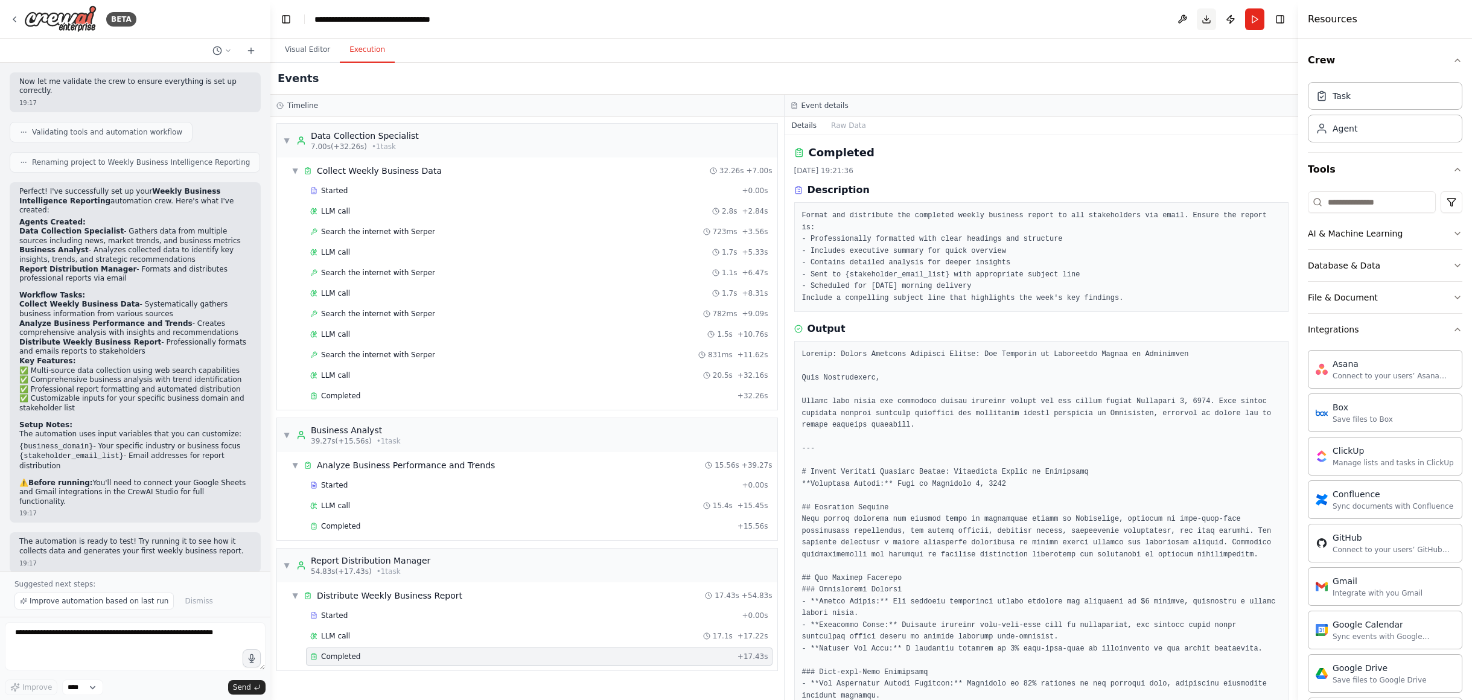
click at [1208, 19] on button "Download" at bounding box center [1206, 19] width 19 height 22
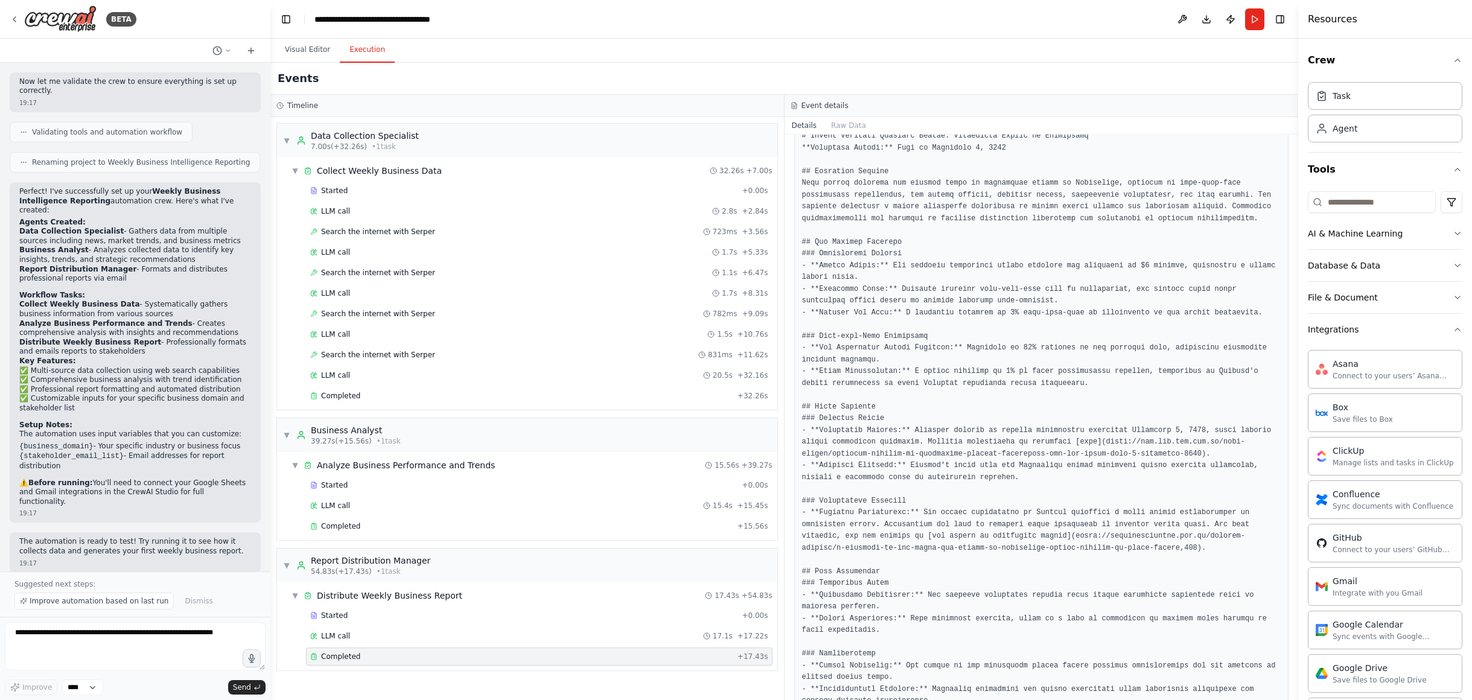
scroll to position [712, 0]
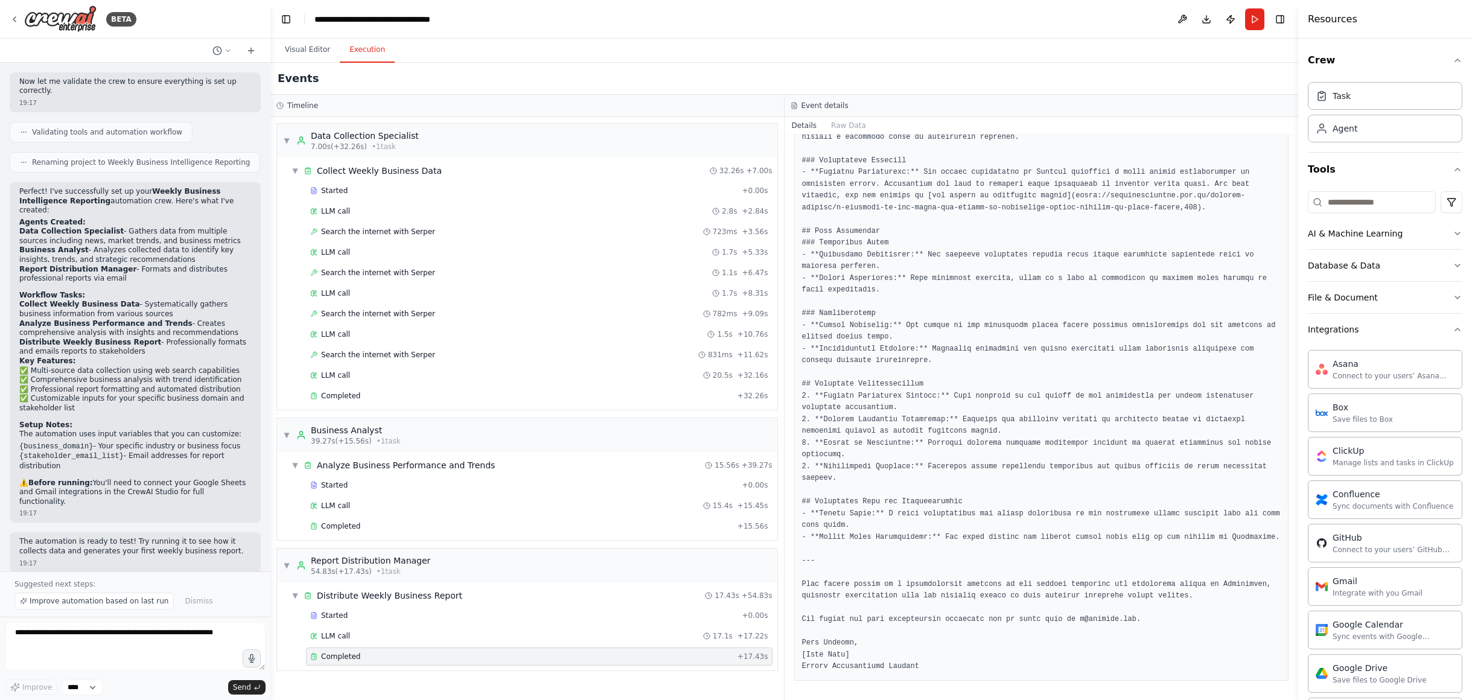
click at [367, 658] on div "Completed" at bounding box center [521, 657] width 422 height 10
